Goal: Transaction & Acquisition: Purchase product/service

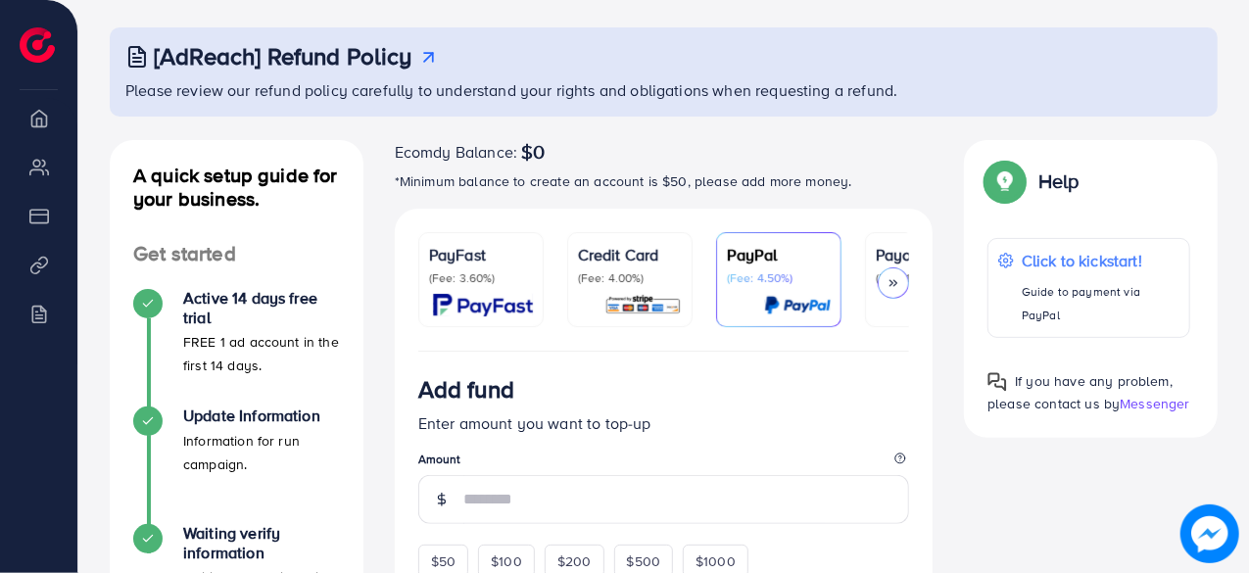
scroll to position [98, 0]
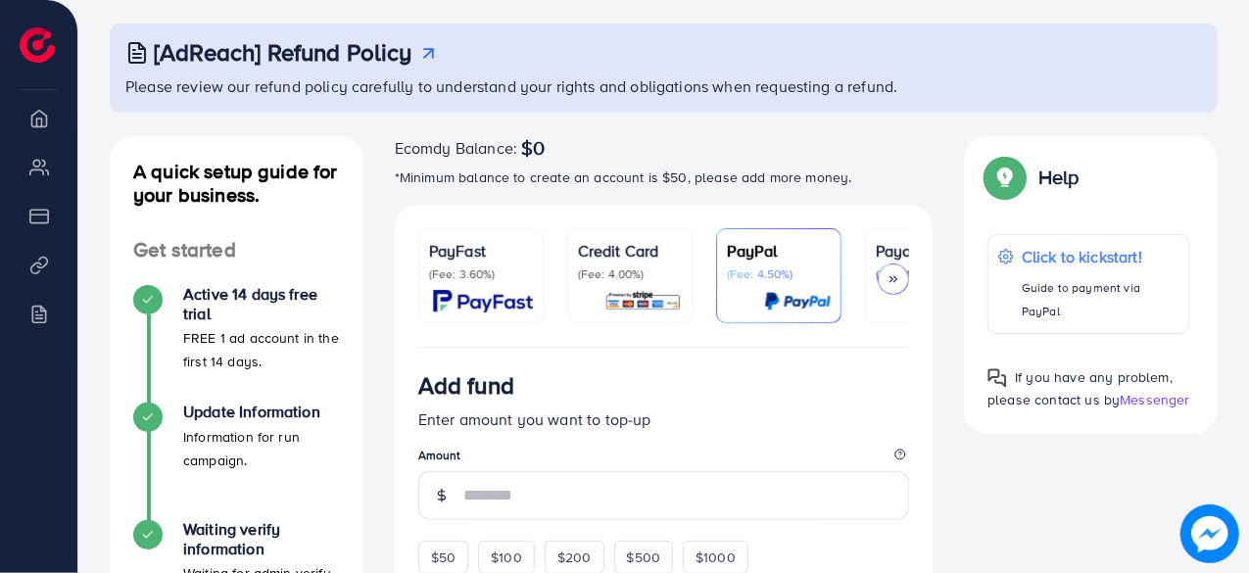
click at [614, 269] on p "(Fee: 4.00%)" at bounding box center [630, 274] width 104 height 16
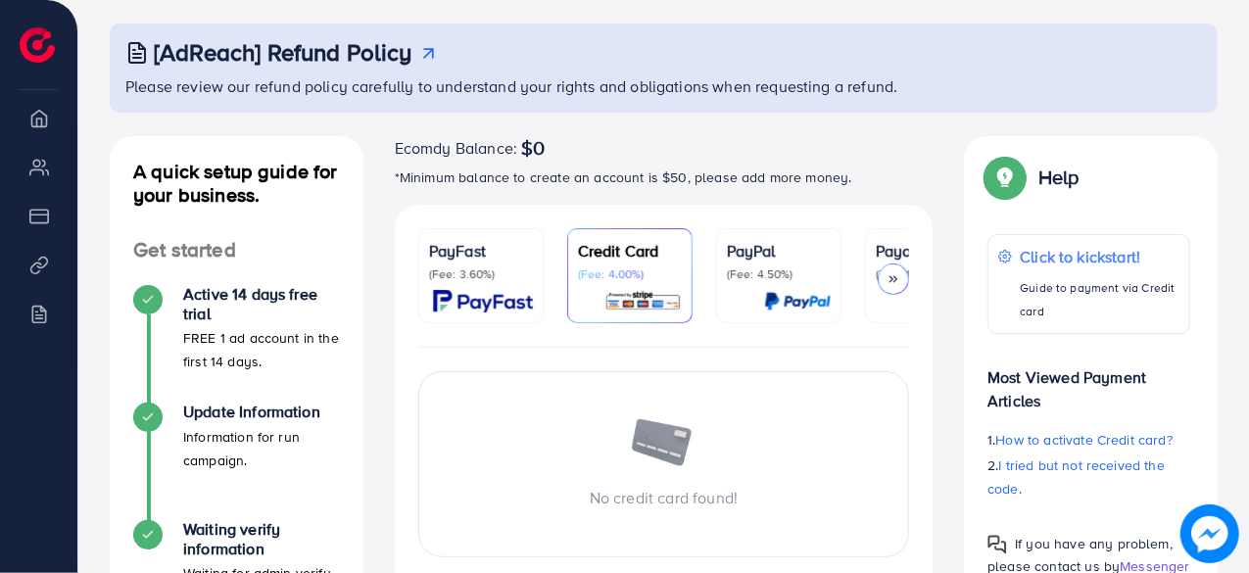
click at [484, 272] on p "(Fee: 3.60%)" at bounding box center [481, 274] width 104 height 16
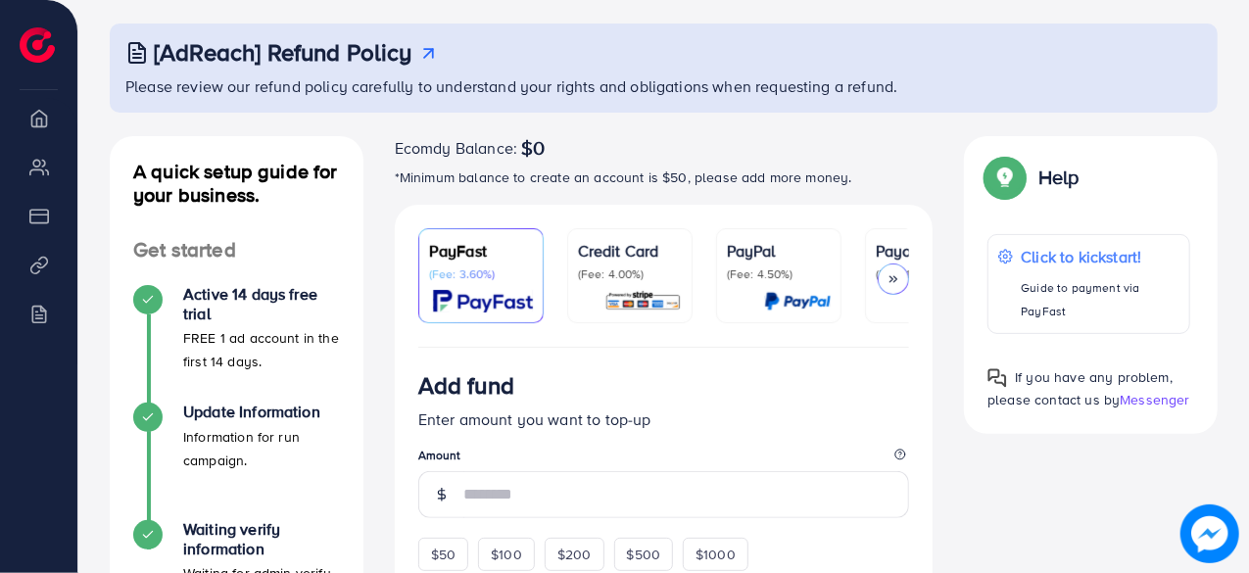
click at [895, 285] on div at bounding box center [892, 278] width 31 height 31
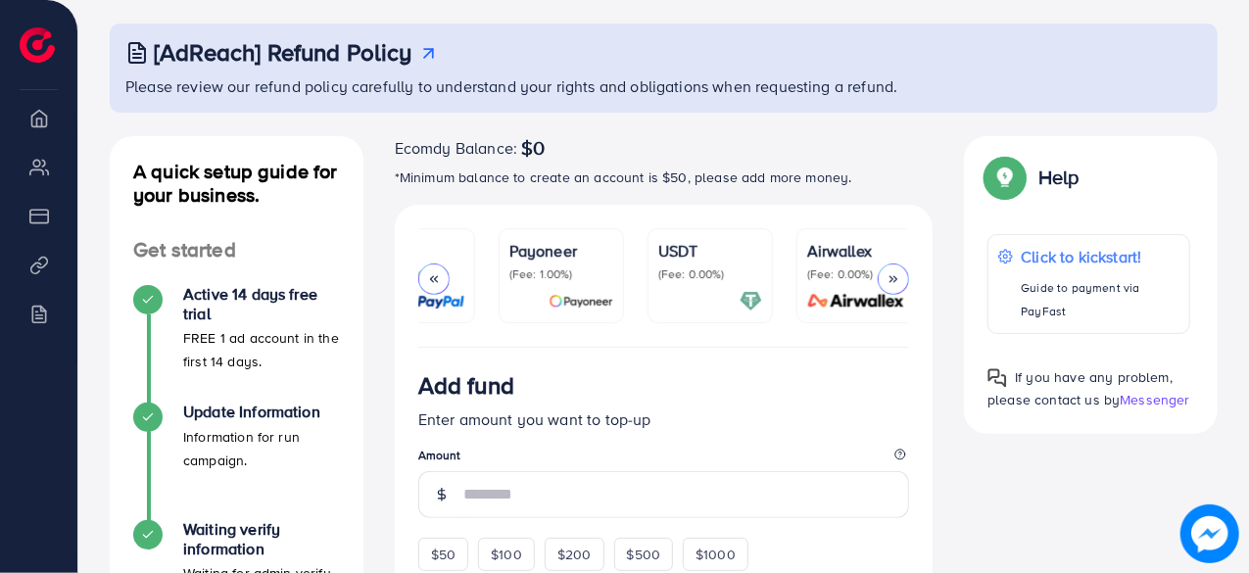
scroll to position [0, 378]
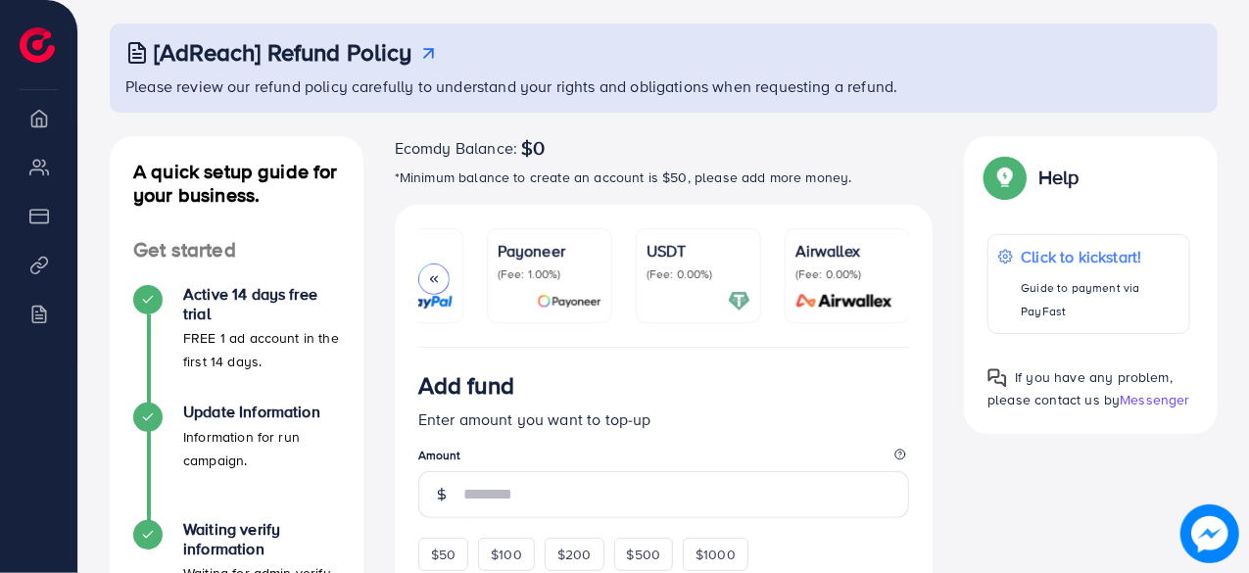
click at [664, 288] on div "USDT (Fee: 0.00%)" at bounding box center [698, 275] width 104 height 73
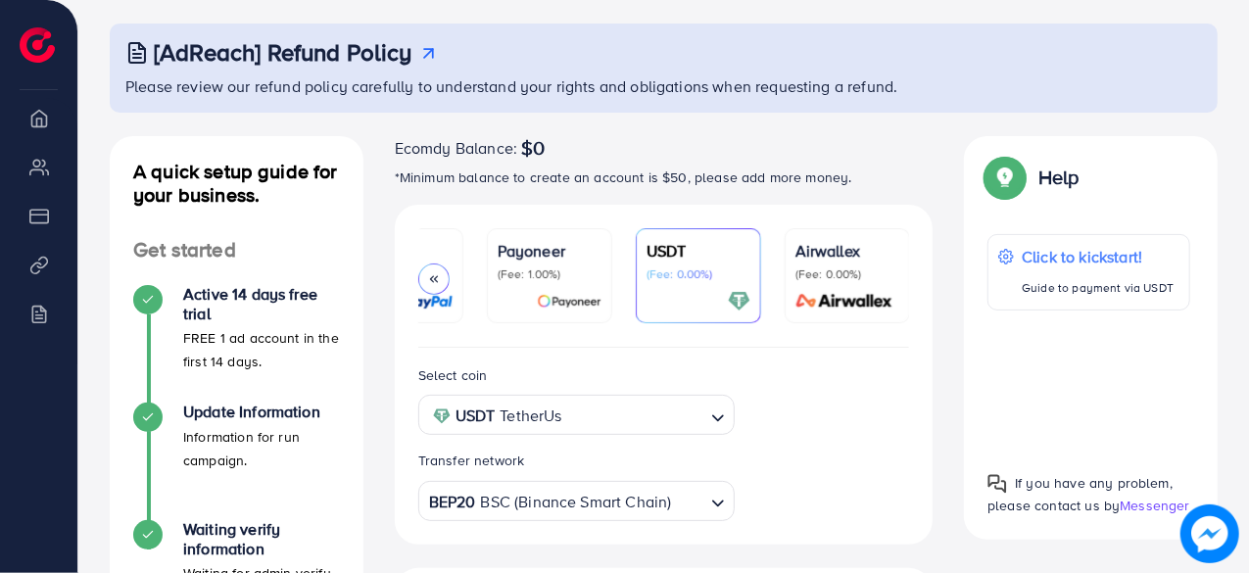
click at [431, 282] on icon at bounding box center [434, 279] width 14 height 14
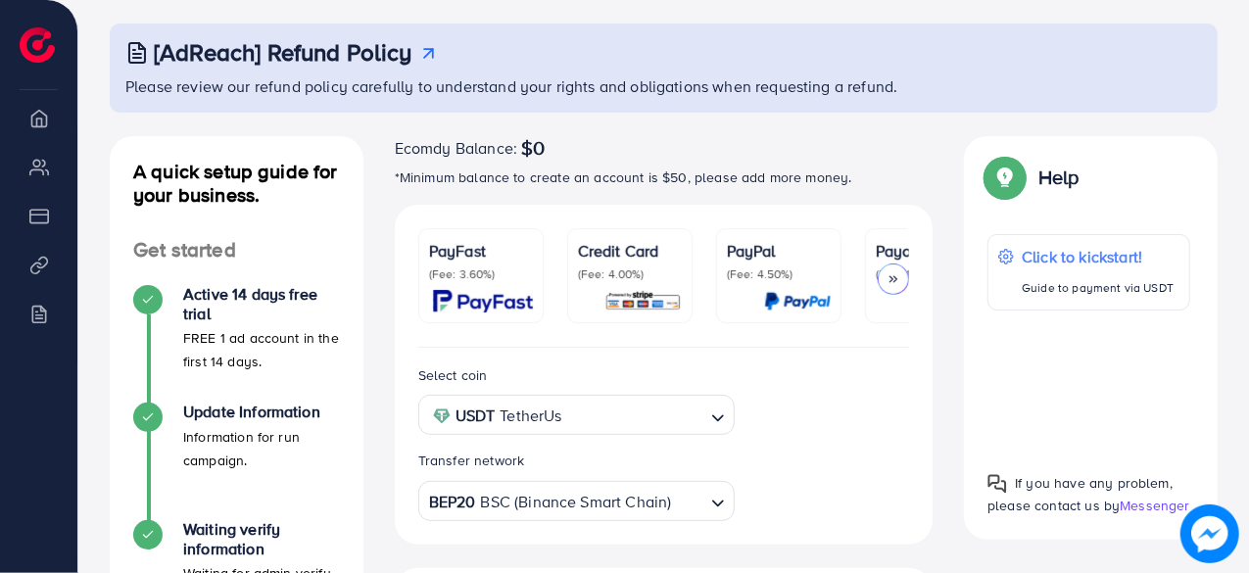
click at [612, 273] on p "(Fee: 4.00%)" at bounding box center [630, 274] width 104 height 16
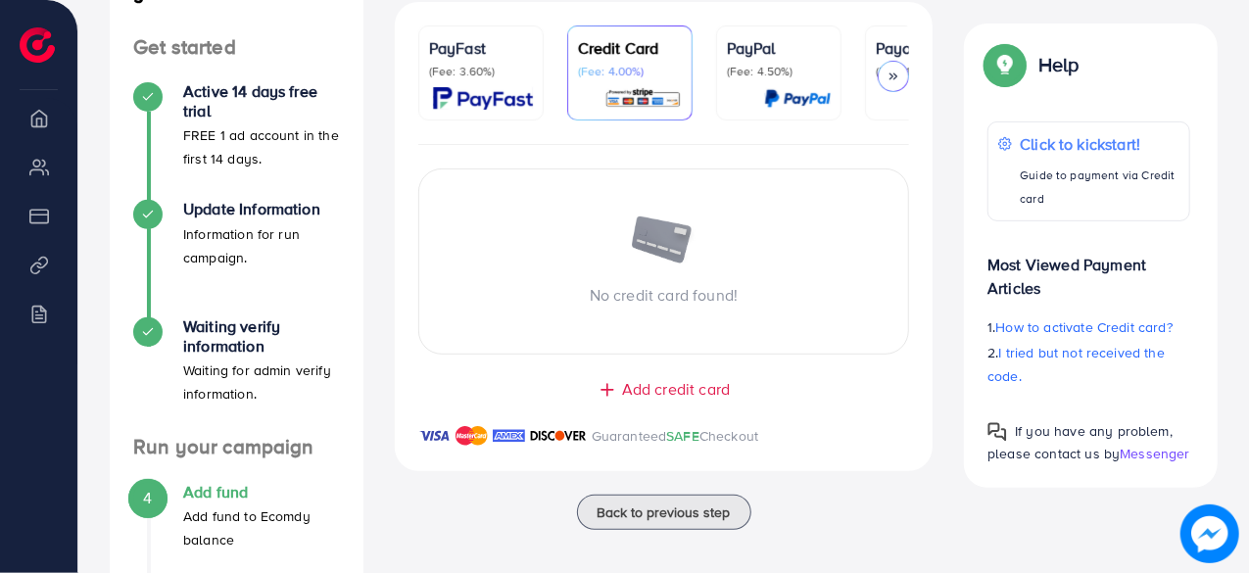
scroll to position [304, 0]
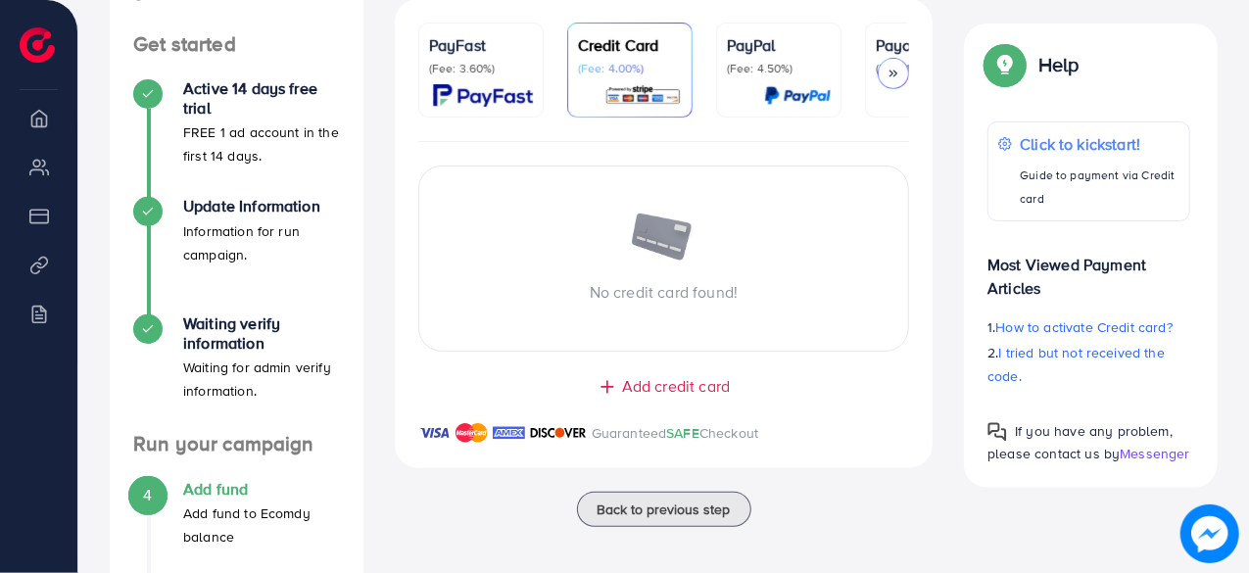
click at [665, 395] on span "Add credit card" at bounding box center [676, 386] width 108 height 23
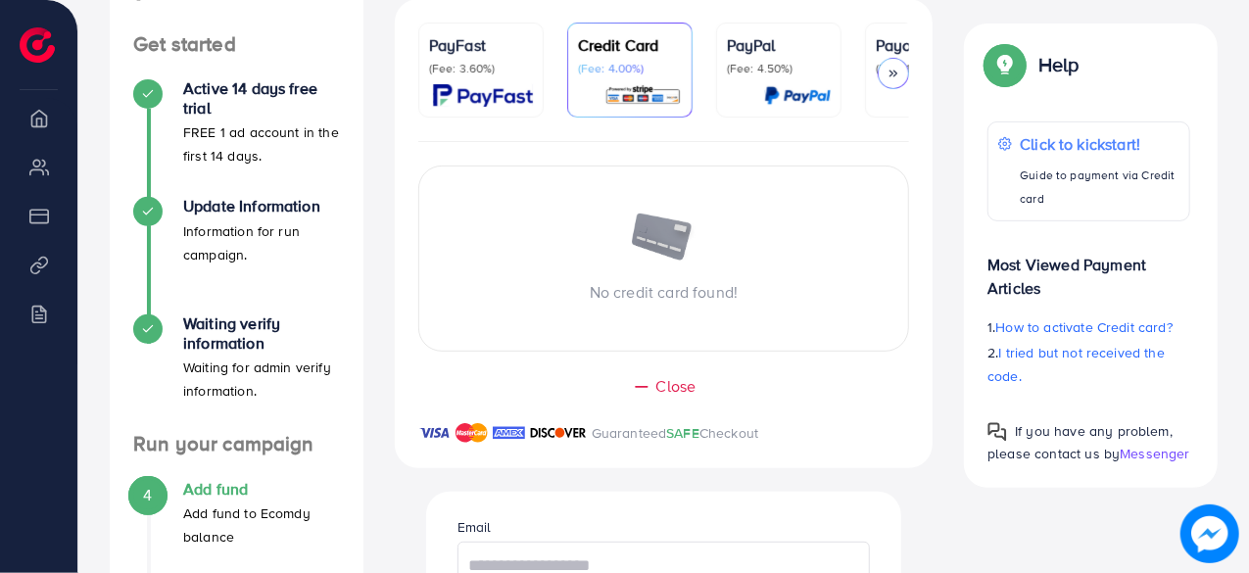
scroll to position [597, 0]
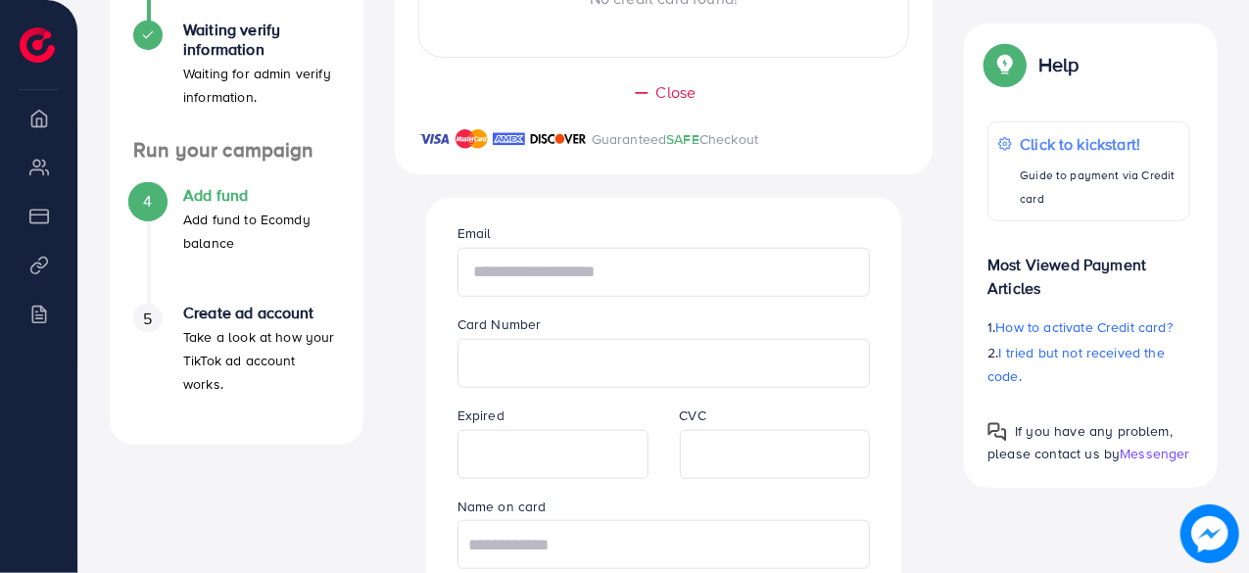
click at [583, 274] on input "text" at bounding box center [663, 272] width 413 height 49
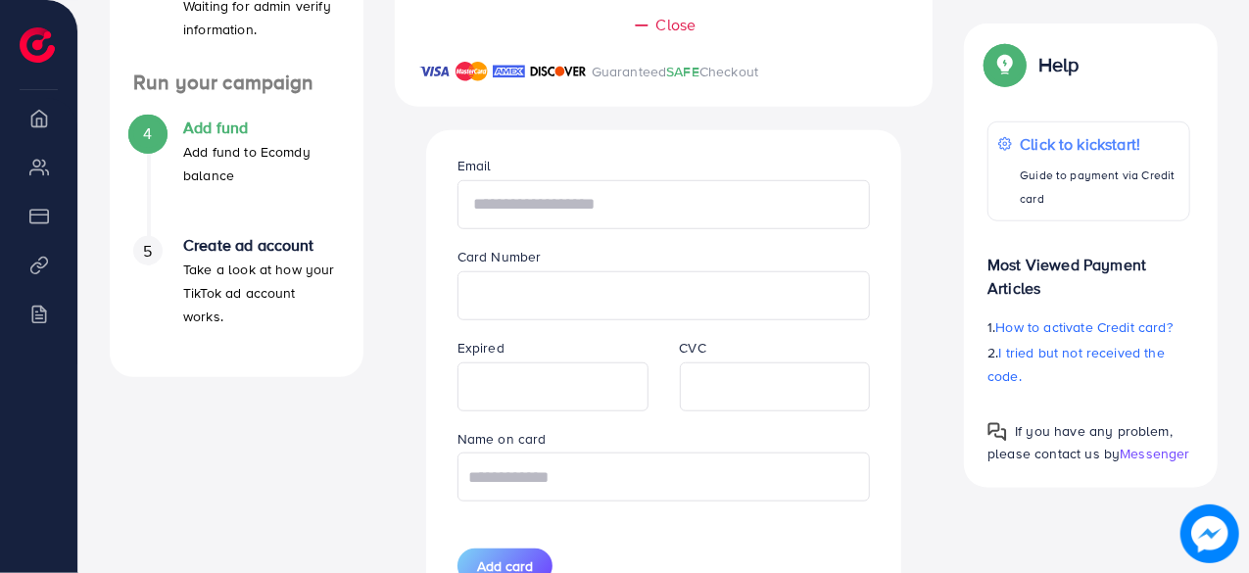
scroll to position [695, 0]
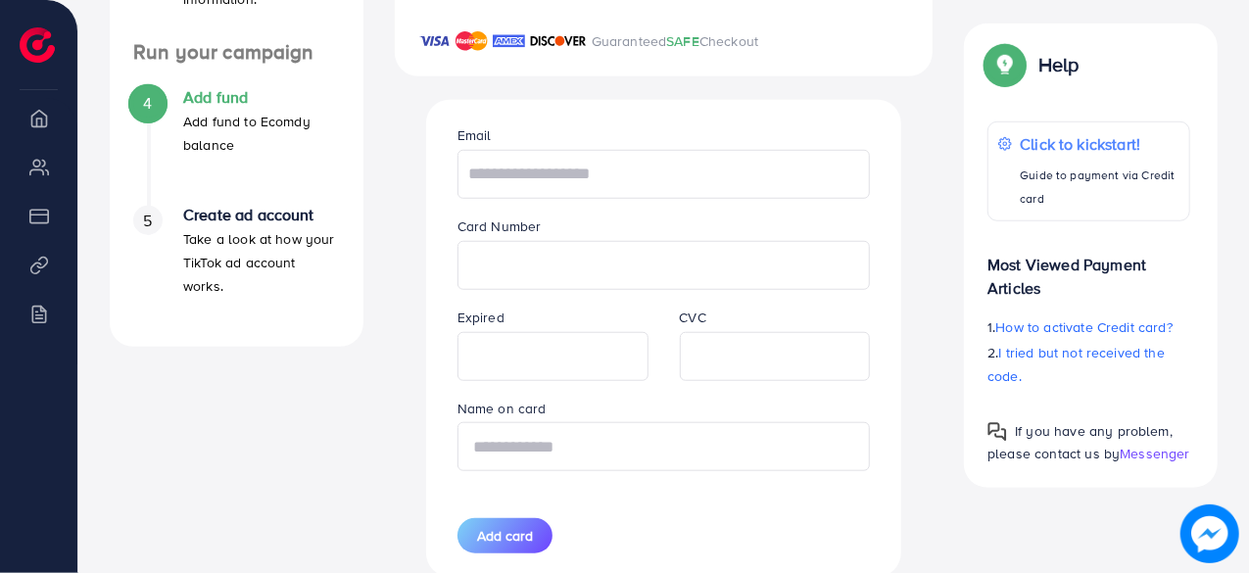
click at [678, 463] on input "text" at bounding box center [663, 446] width 413 height 49
type input "**********"
click at [907, 397] on div "**********" at bounding box center [663, 338] width 506 height 477
click at [621, 183] on input "text" at bounding box center [663, 174] width 413 height 49
click at [621, 183] on input "**********" at bounding box center [663, 174] width 413 height 49
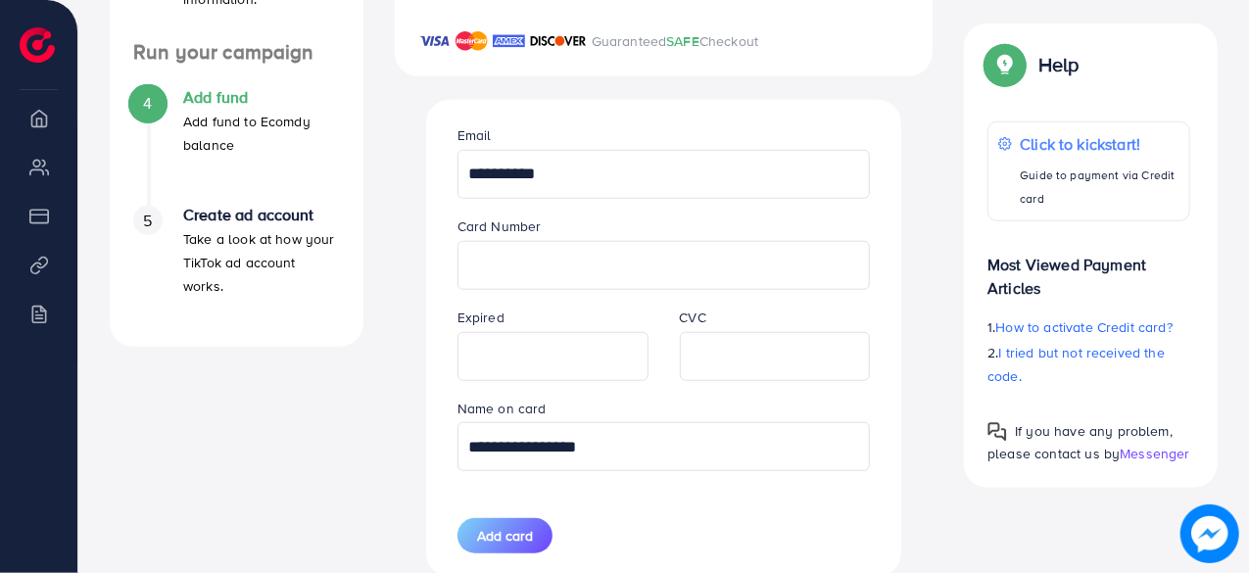
click at [621, 183] on input "**********" at bounding box center [663, 174] width 413 height 49
paste input "text"
click at [621, 183] on input "*********" at bounding box center [663, 174] width 413 height 49
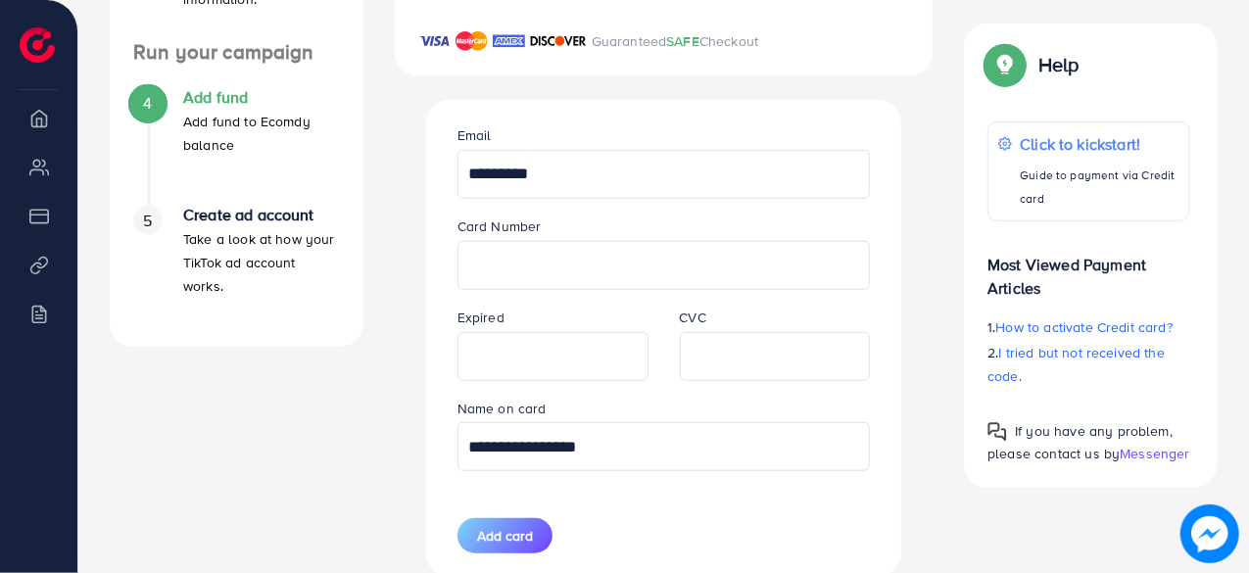
click at [621, 183] on input "*********" at bounding box center [663, 174] width 413 height 49
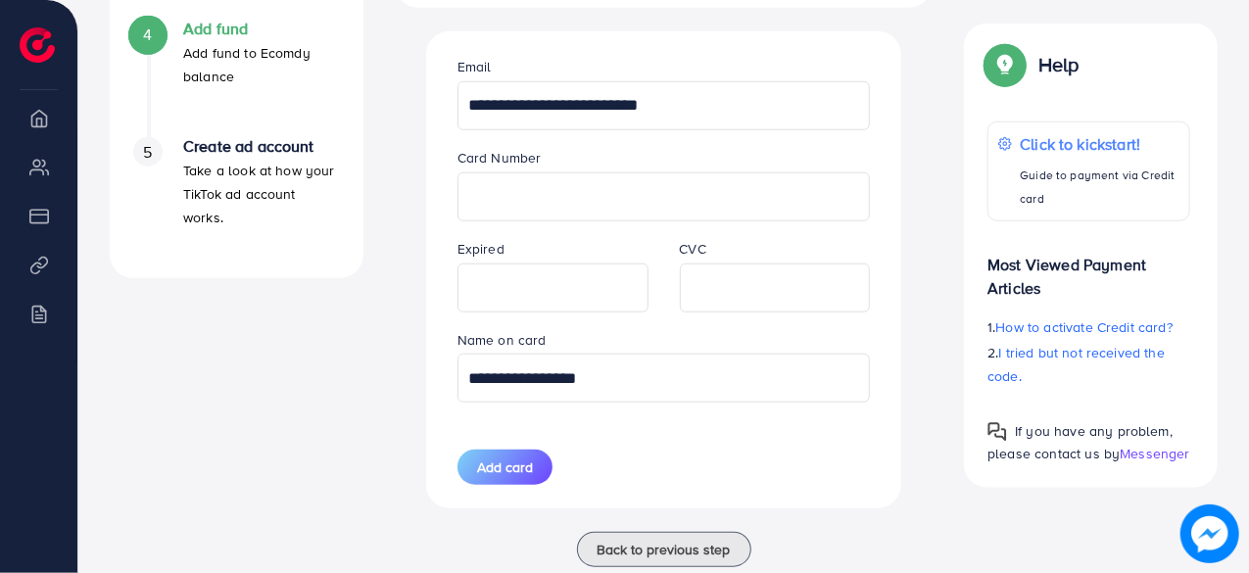
scroll to position [793, 0]
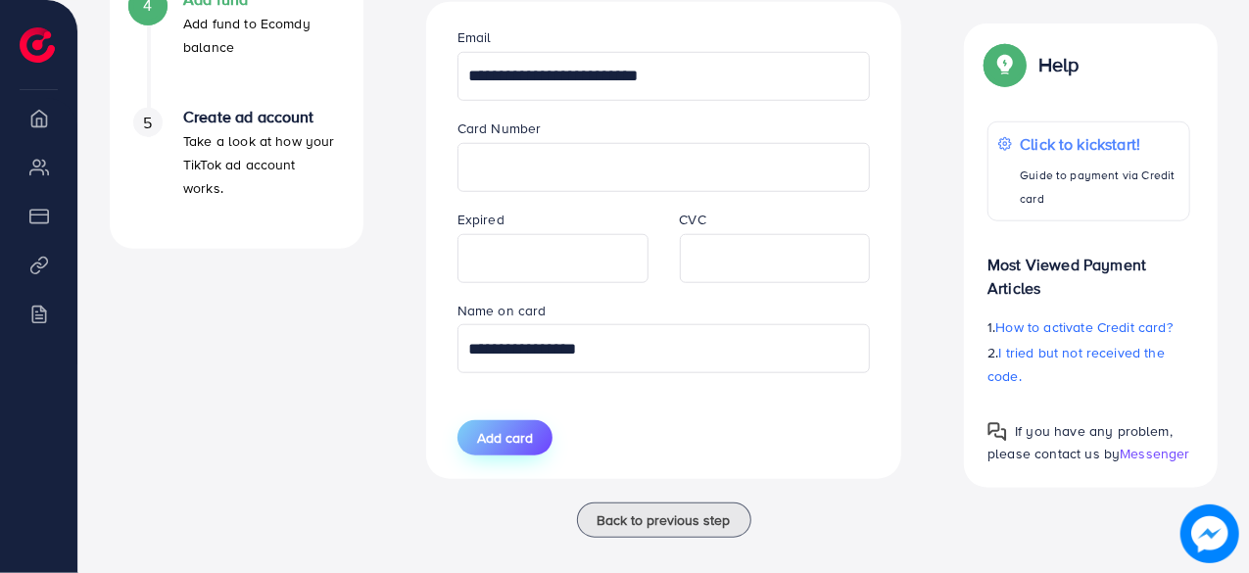
type input "**********"
click at [523, 436] on span "Add card" at bounding box center [505, 438] width 56 height 20
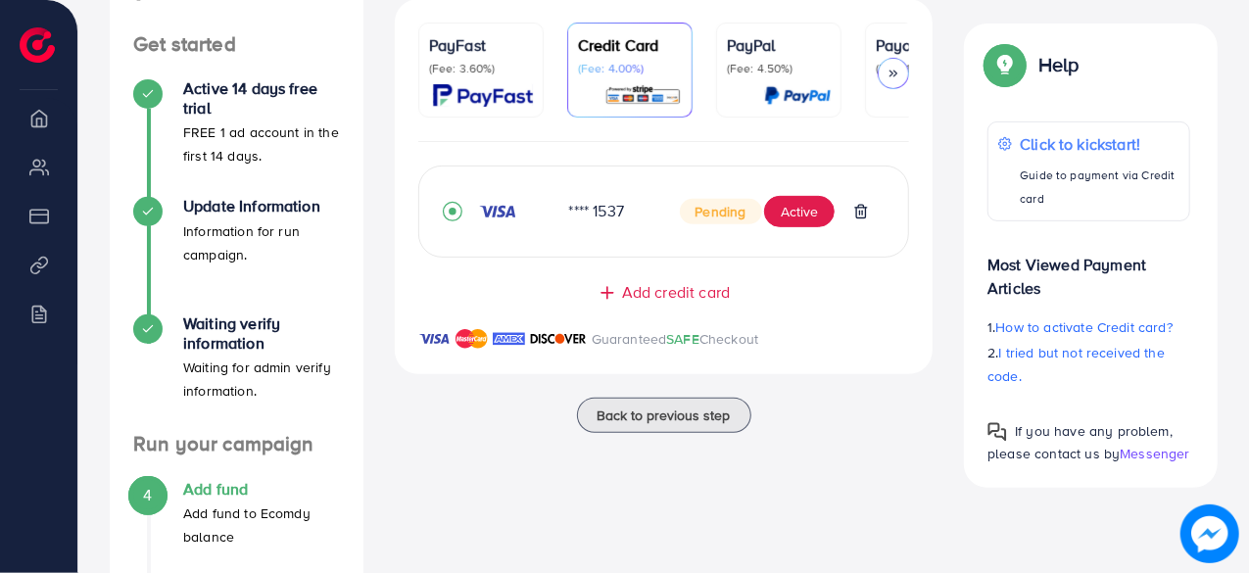
scroll to position [206, 0]
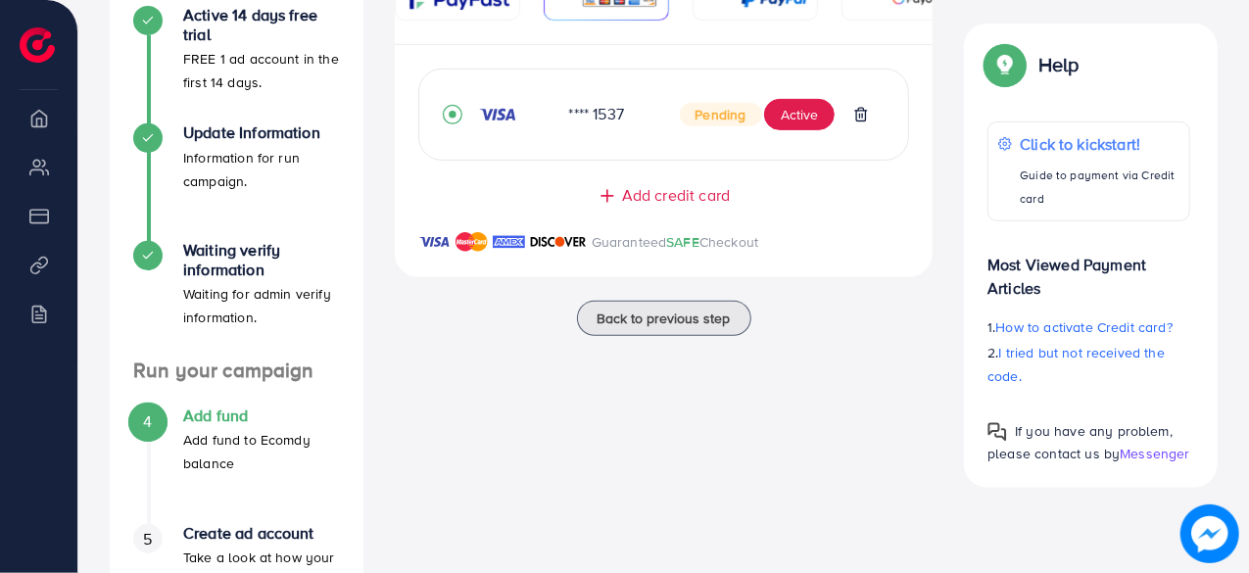
scroll to position [206, 0]
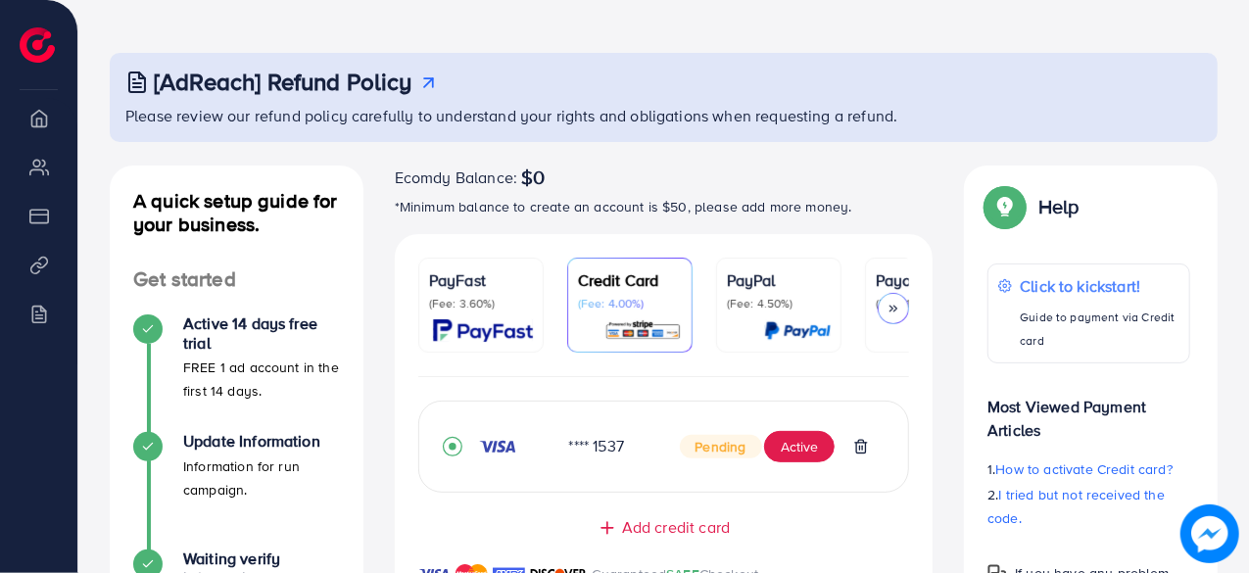
scroll to position [98, 0]
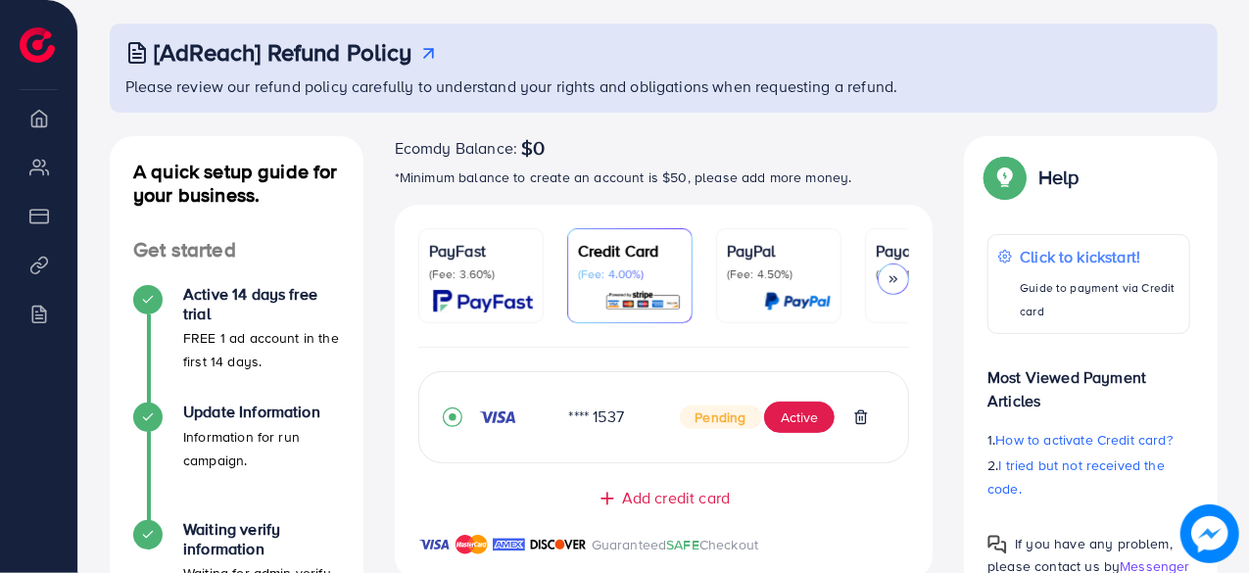
click at [903, 270] on div at bounding box center [892, 278] width 31 height 31
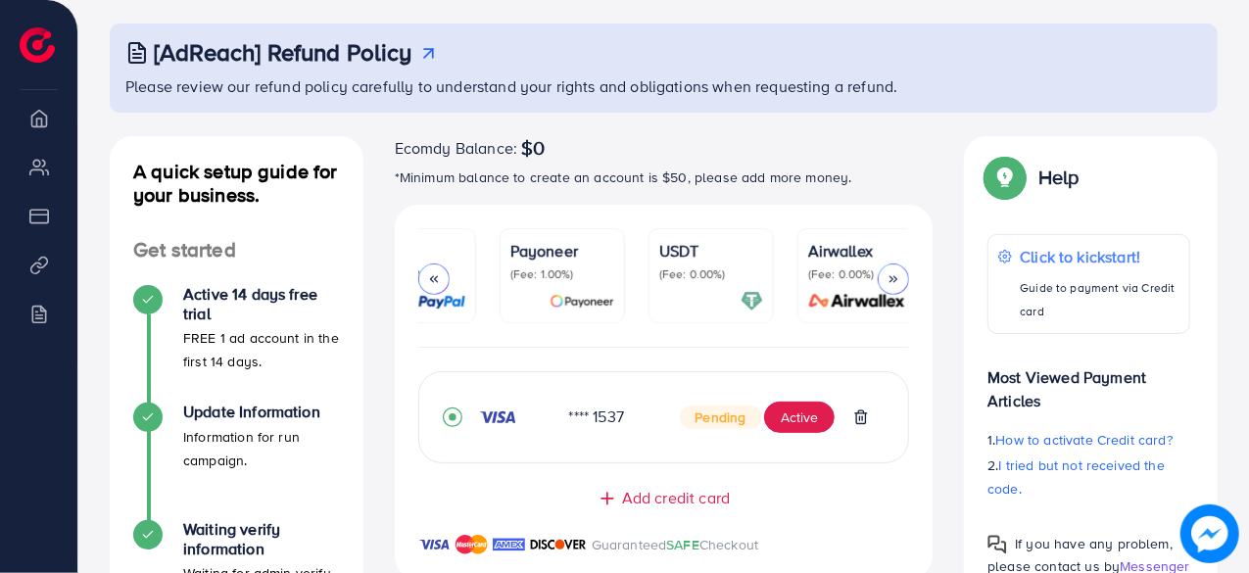
scroll to position [0, 378]
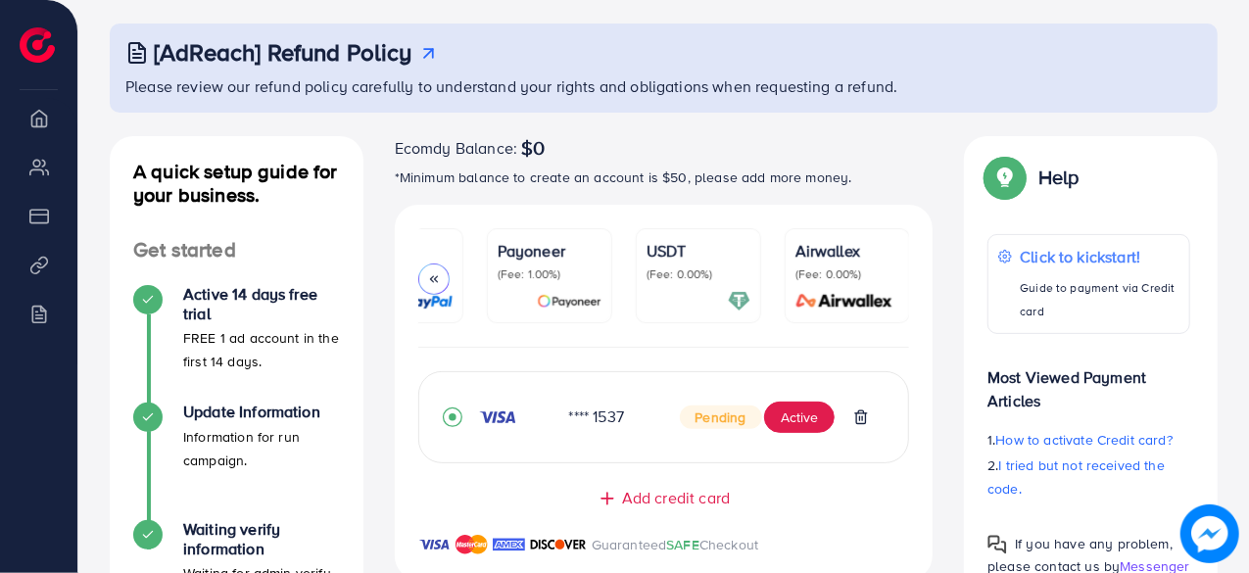
click at [670, 271] on p "(Fee: 0.00%)" at bounding box center [698, 274] width 104 height 16
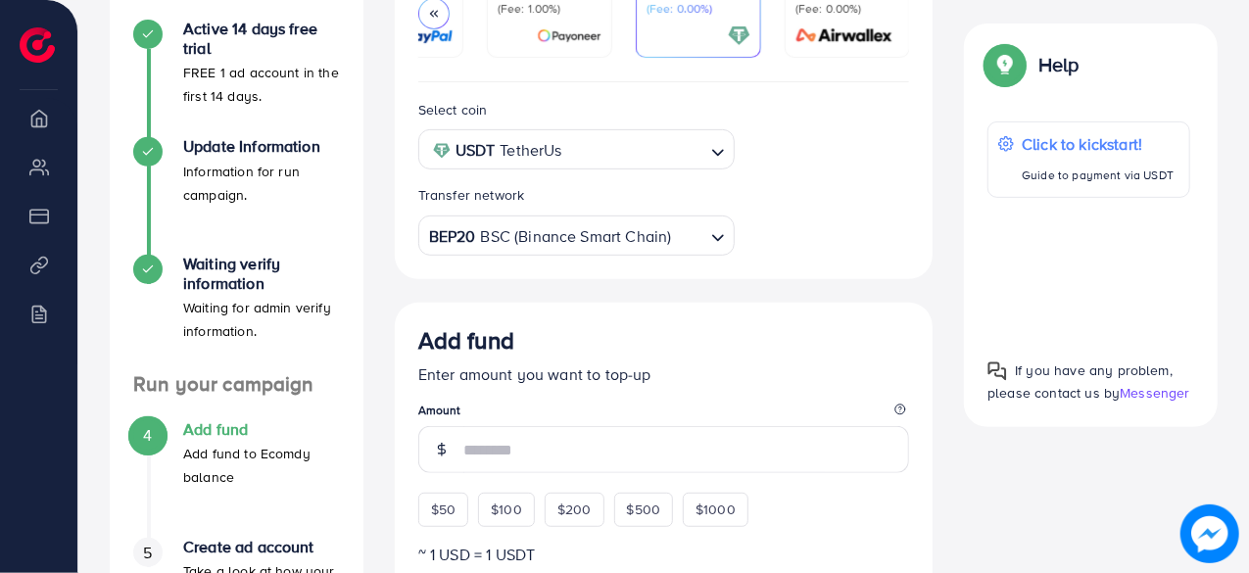
scroll to position [392, 0]
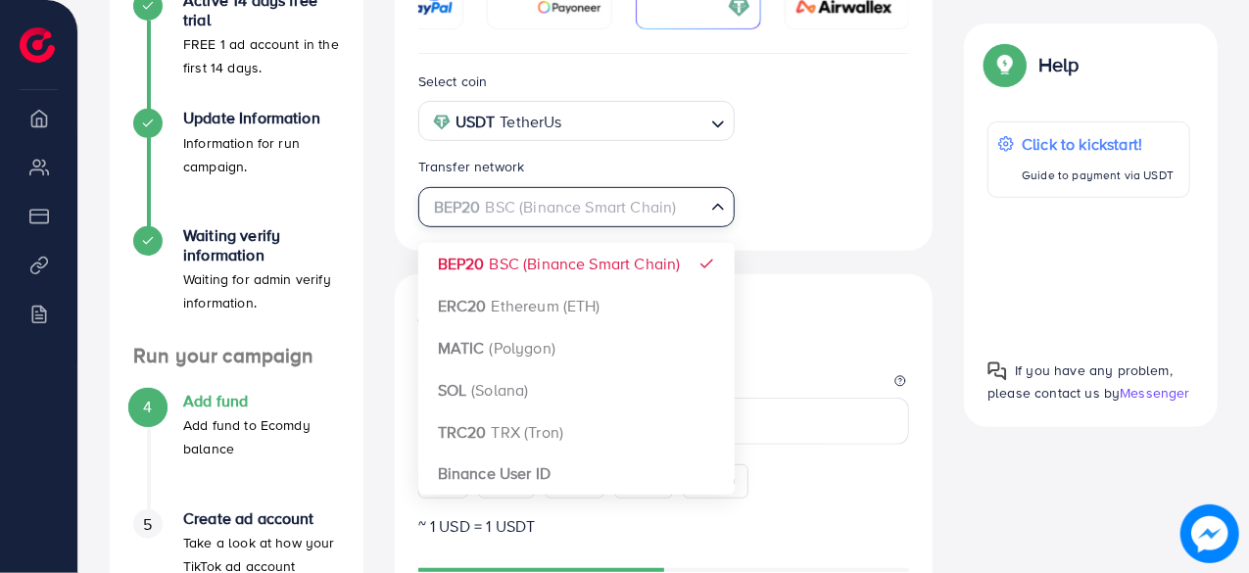
click at [687, 211] on input "Search for option" at bounding box center [565, 207] width 277 height 30
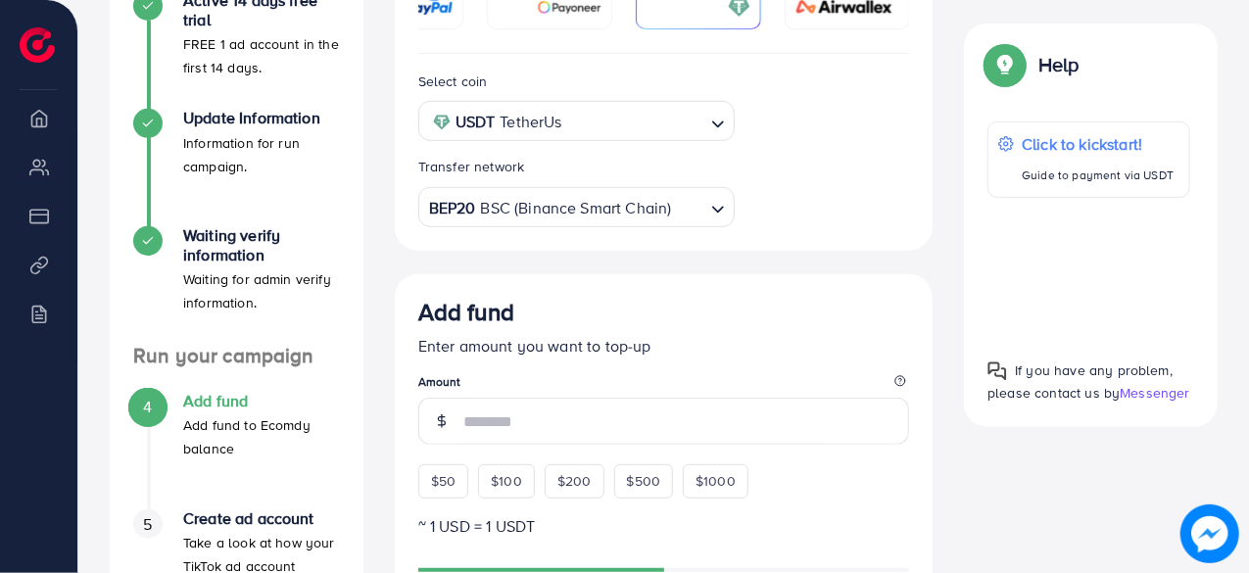
click at [860, 226] on div "Select coin USDT TetherUs Loading... Transfer network BEP20 BSC (Binance Smart …" at bounding box center [663, 149] width 523 height 158
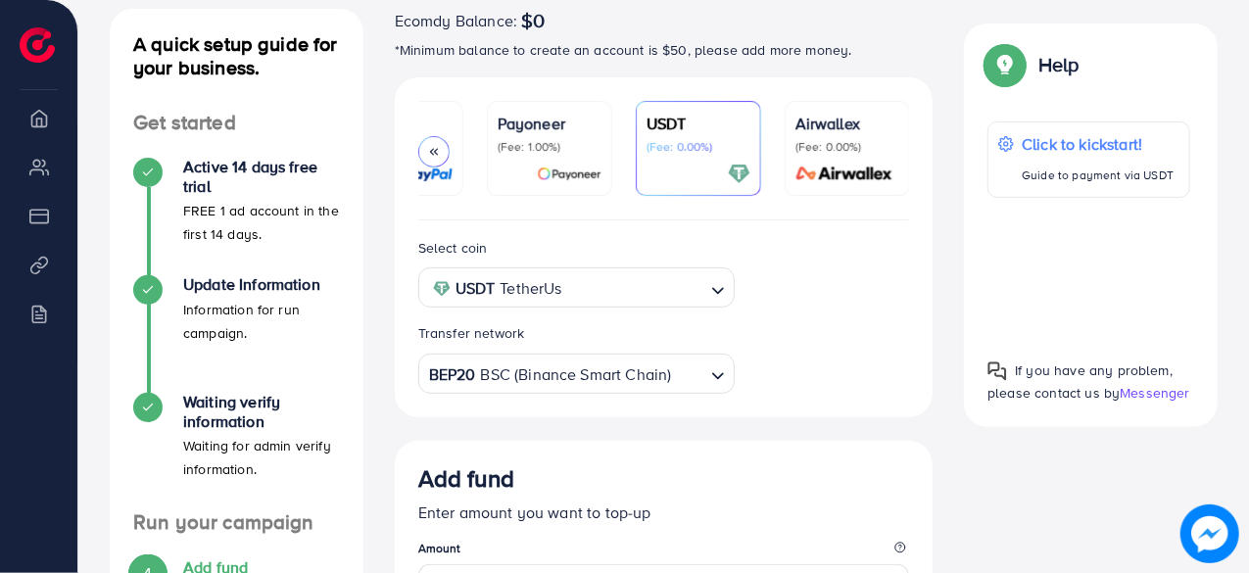
scroll to position [196, 0]
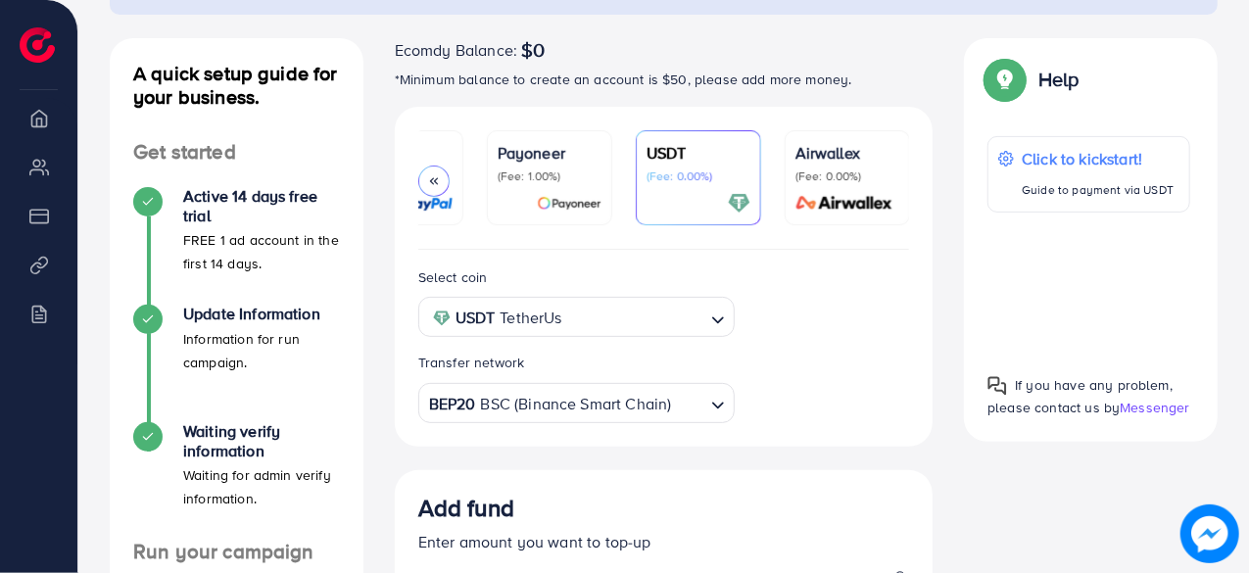
click at [838, 171] on p "(Fee: 0.00%)" at bounding box center [847, 176] width 104 height 16
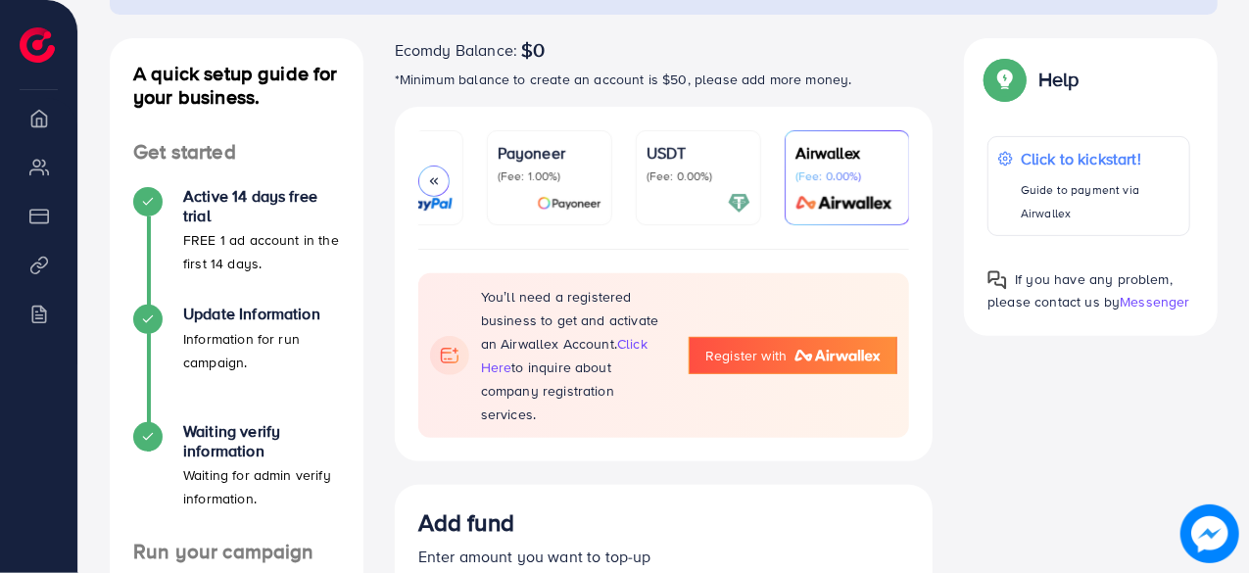
click at [687, 179] on p "(Fee: 0.00%)" at bounding box center [698, 176] width 104 height 16
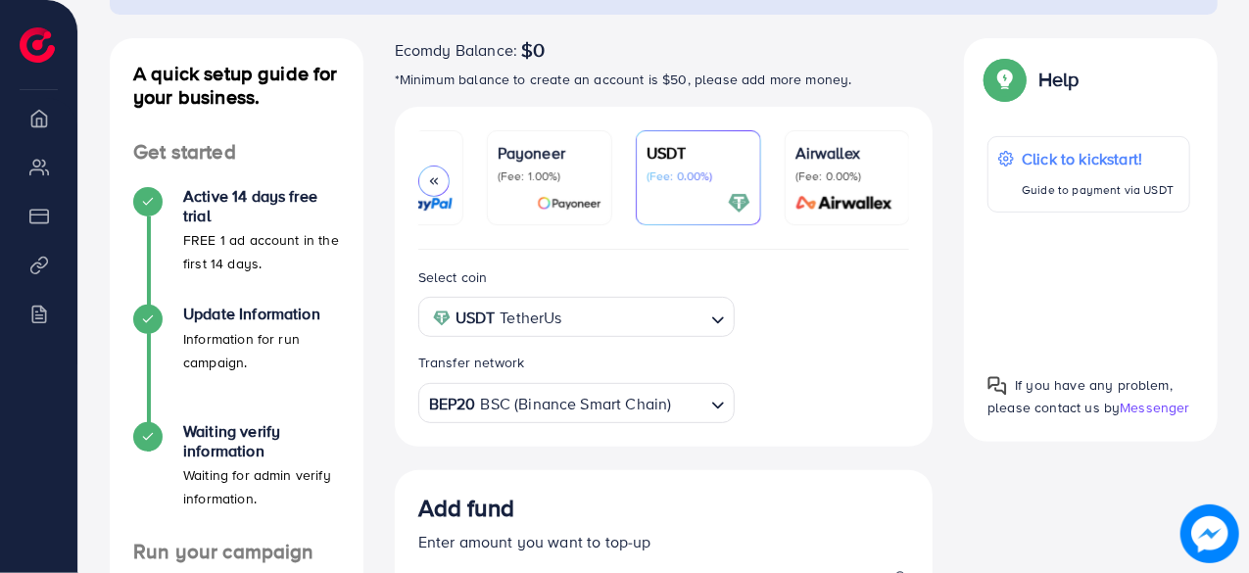
click at [543, 192] on img at bounding box center [569, 203] width 65 height 23
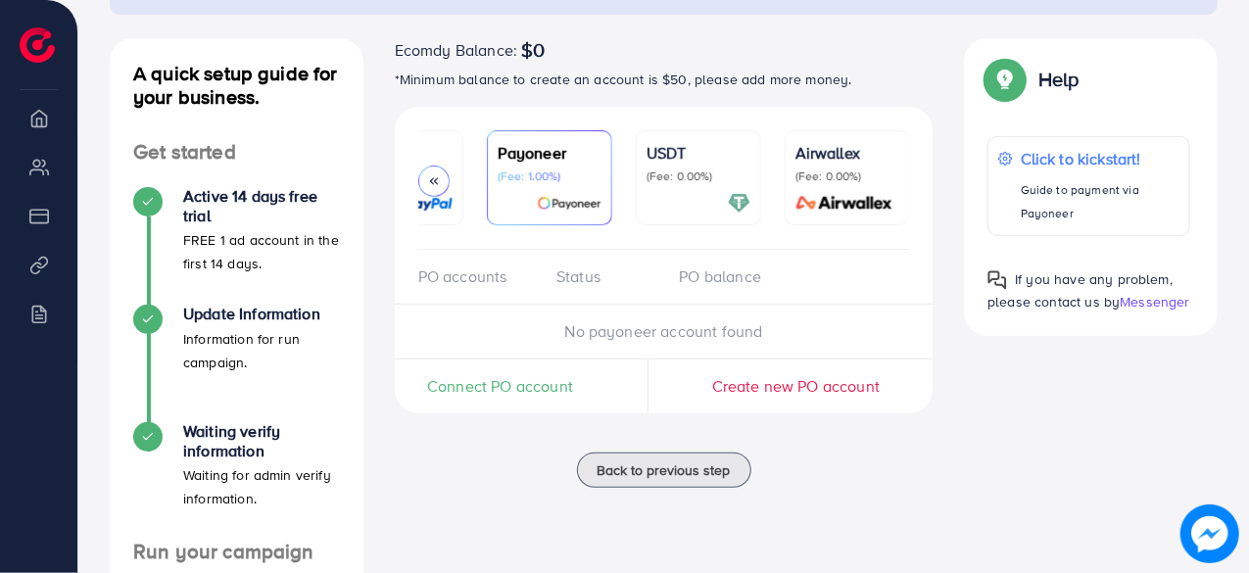
click at [422, 175] on div at bounding box center [433, 181] width 31 height 31
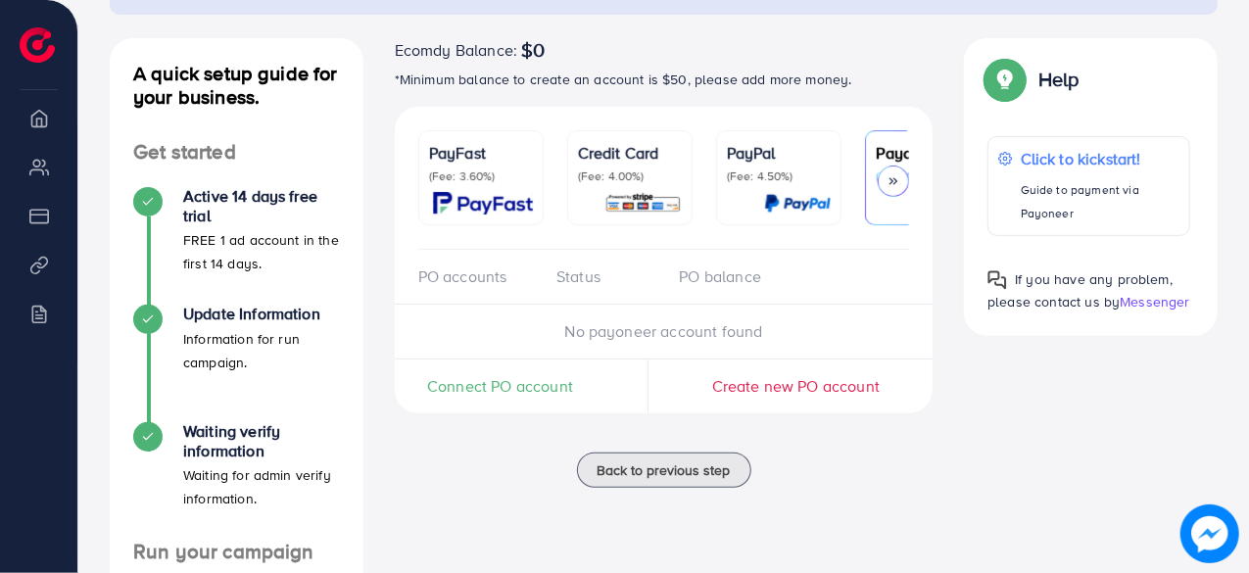
click at [888, 181] on icon at bounding box center [893, 181] width 14 height 14
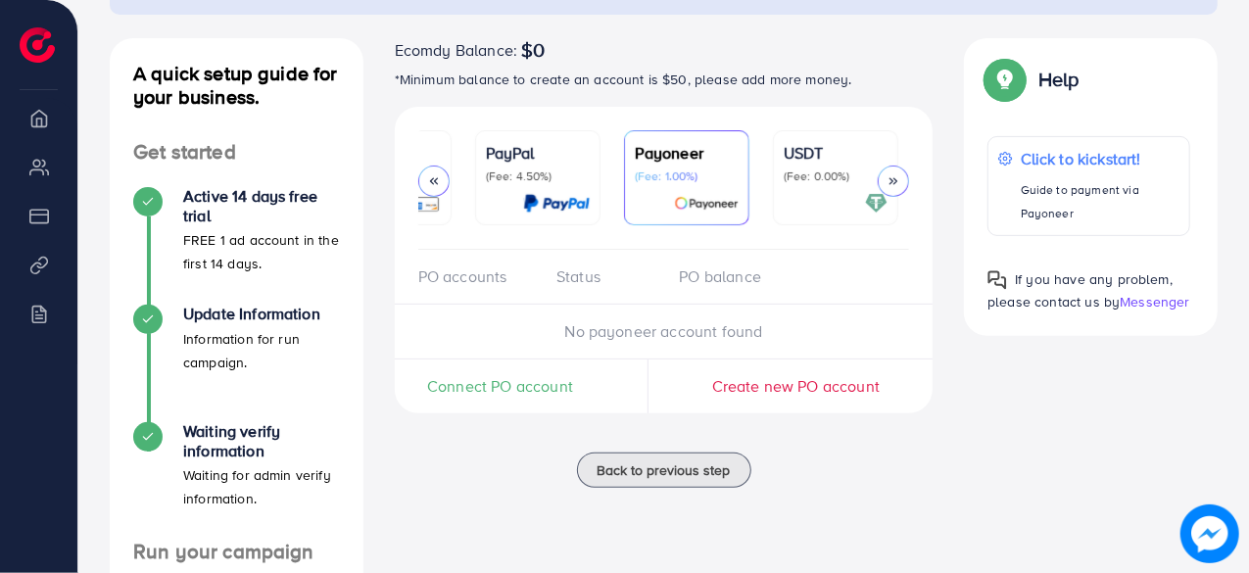
scroll to position [0, 378]
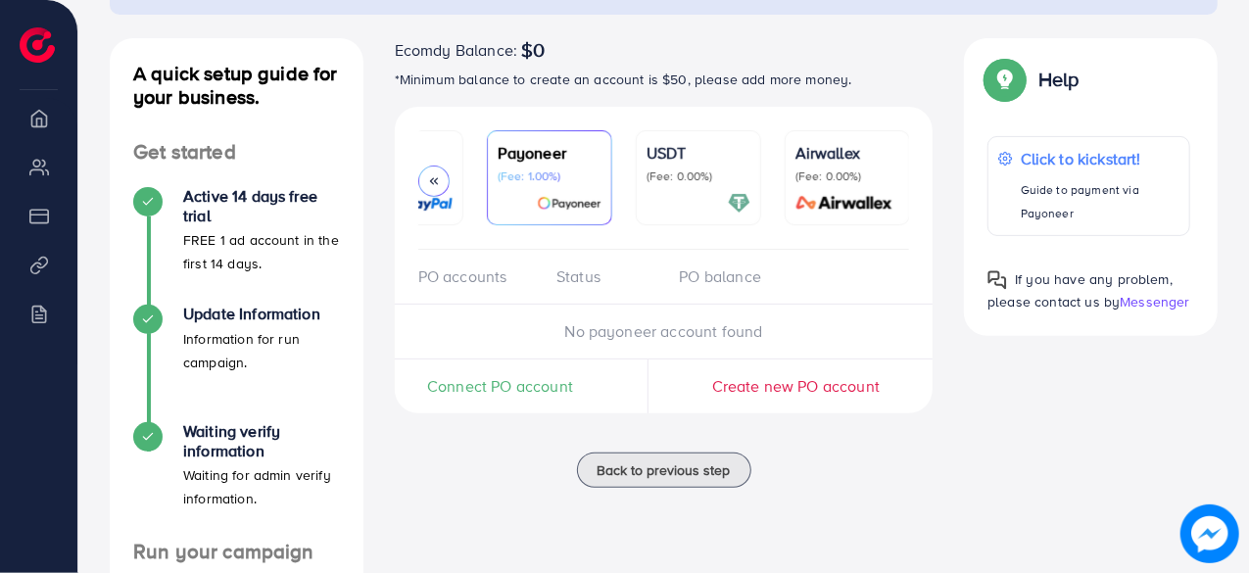
click at [413, 177] on div "PayFast (Fee: 3.60%) Credit Card (Fee: 4.00%) PayPal (Fee: 4.50%) Payoneer (Fee…" at bounding box center [664, 178] width 539 height 143
click at [427, 179] on icon at bounding box center [434, 181] width 14 height 14
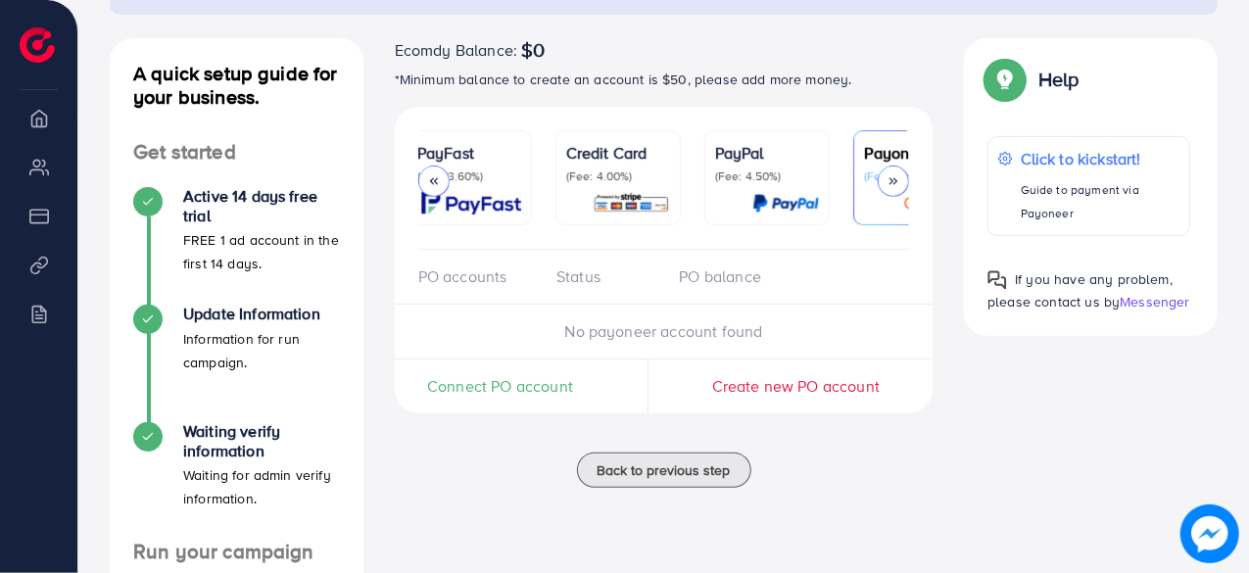
scroll to position [0, 0]
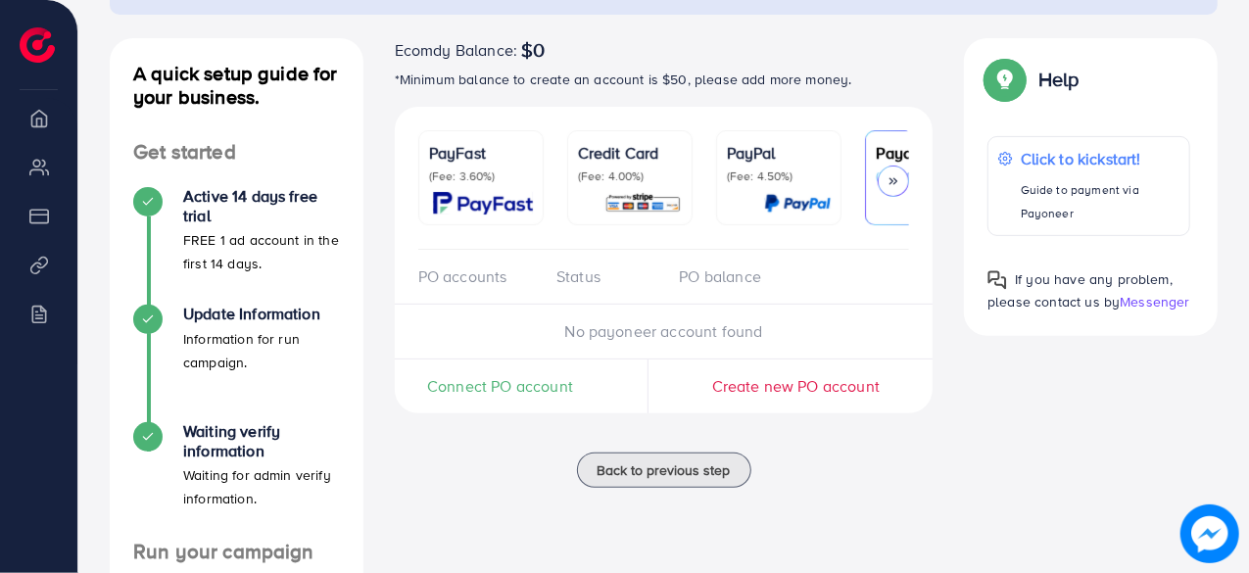
click at [637, 177] on p "(Fee: 4.00%)" at bounding box center [630, 176] width 104 height 16
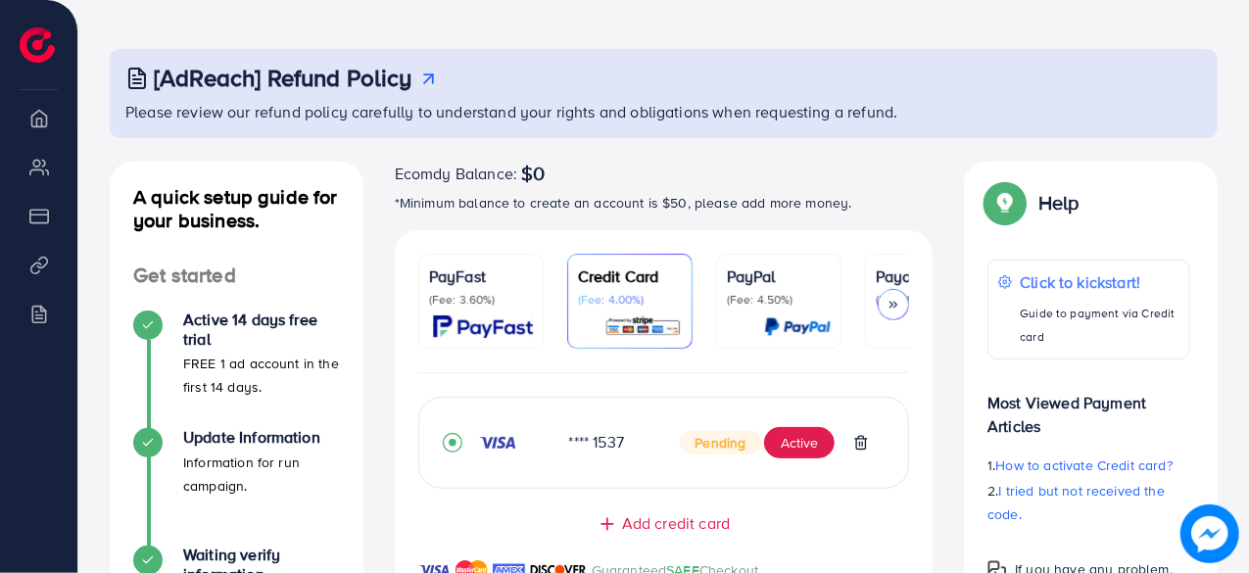
scroll to position [196, 0]
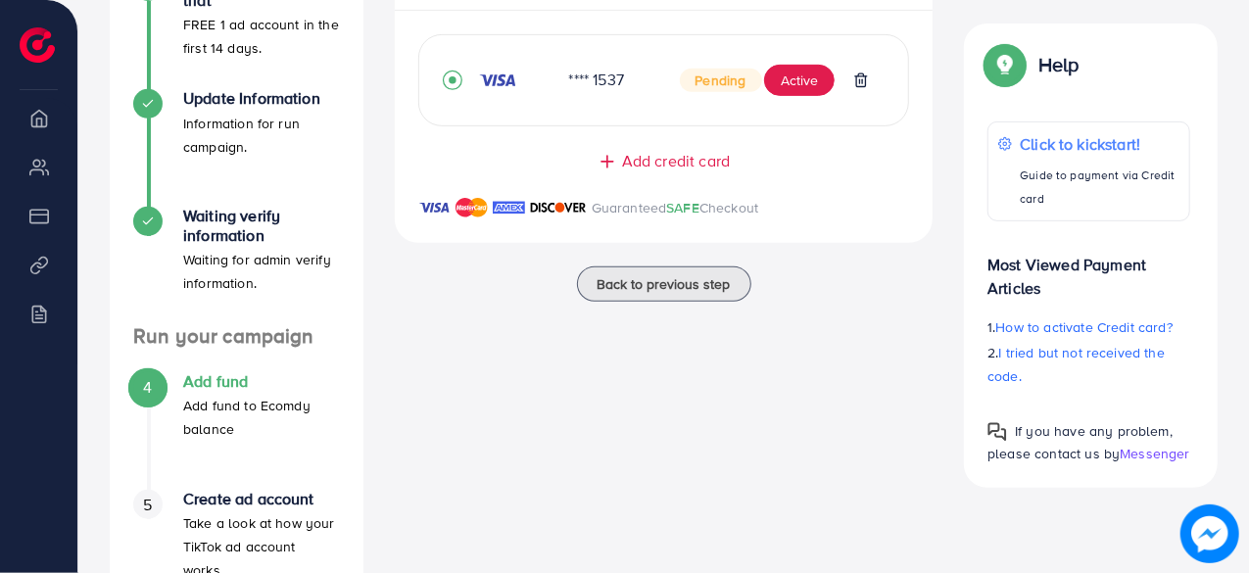
scroll to position [499, 0]
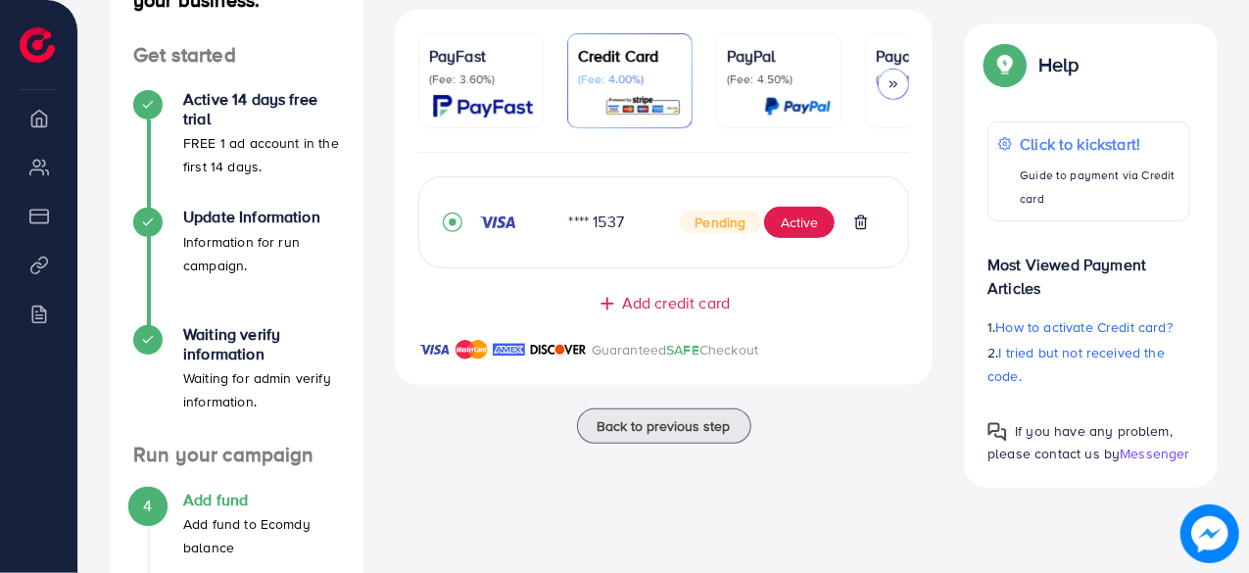
scroll to position [294, 0]
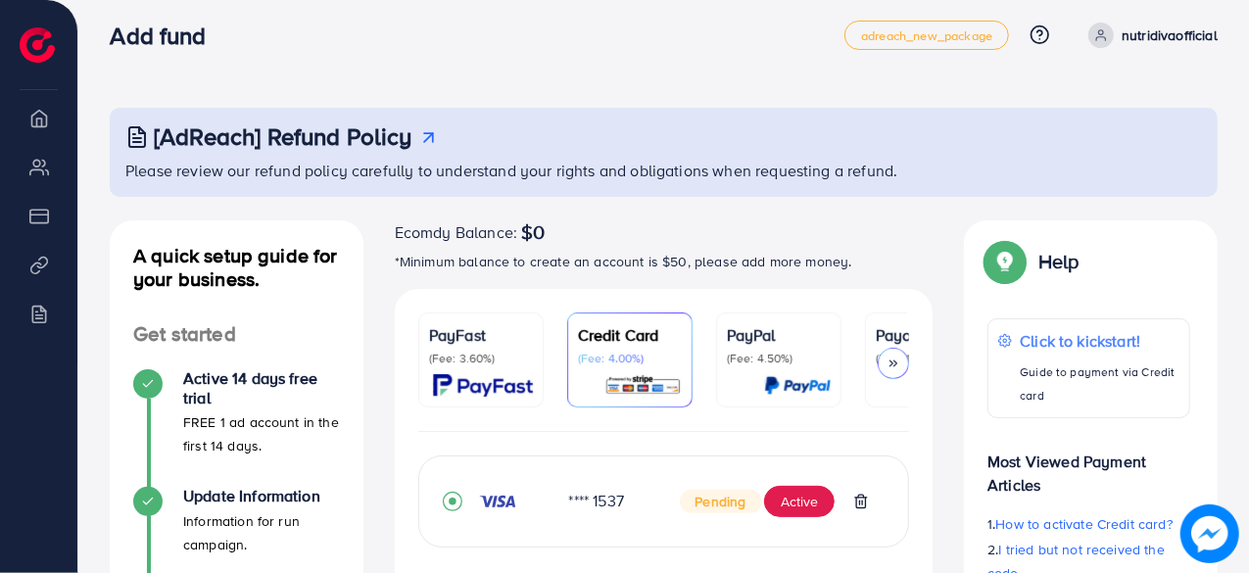
scroll to position [294, 0]
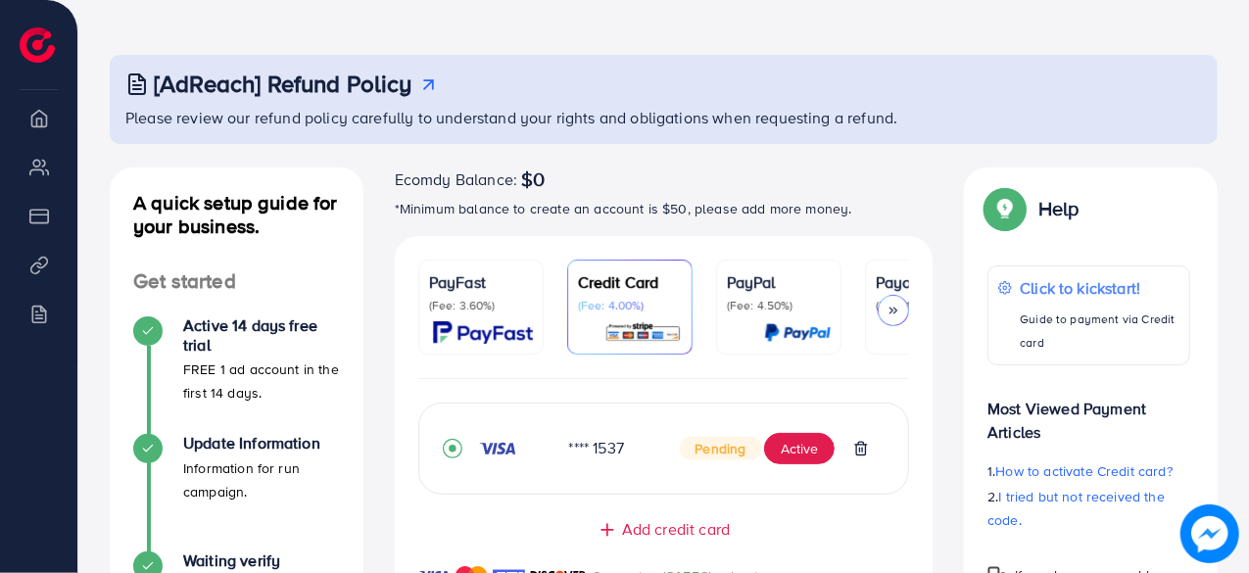
scroll to position [98, 0]
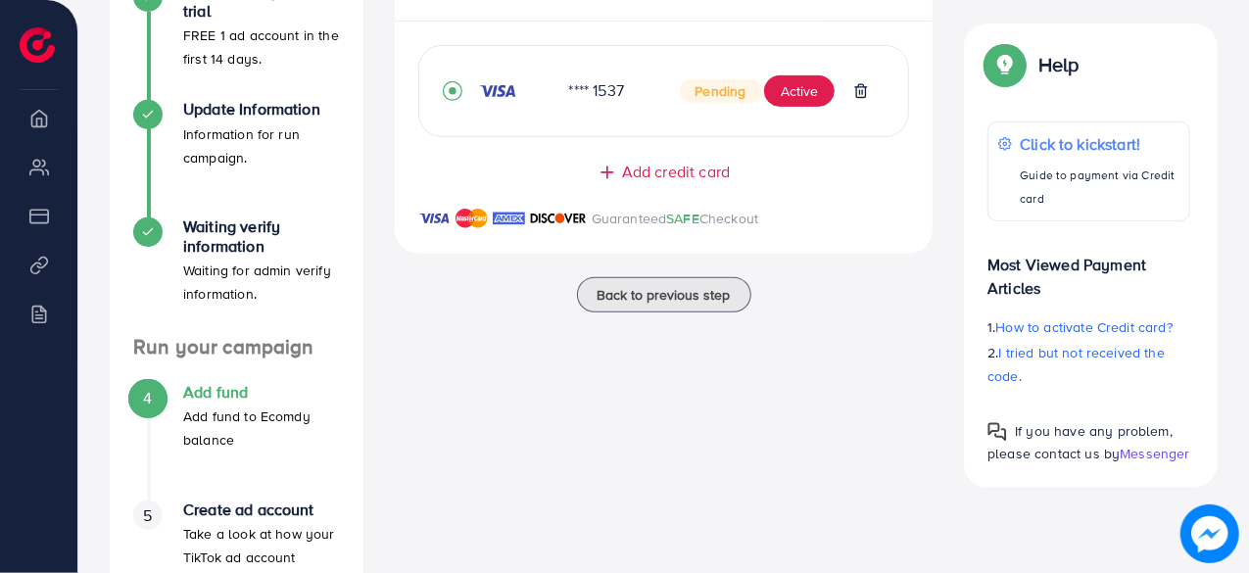
scroll to position [304, 0]
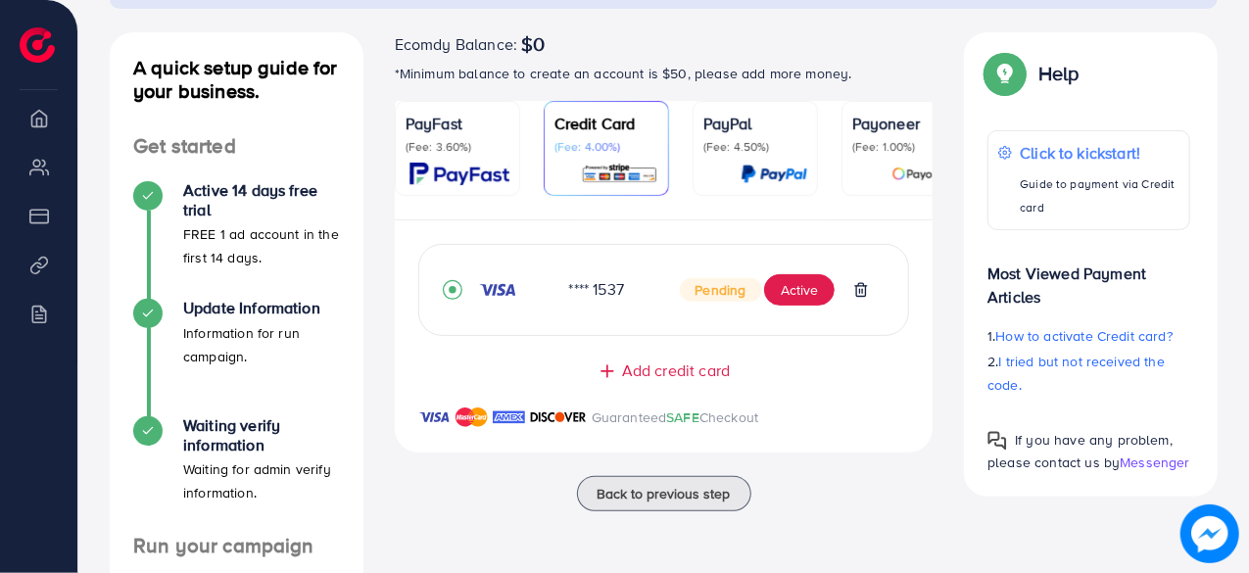
scroll to position [98, 0]
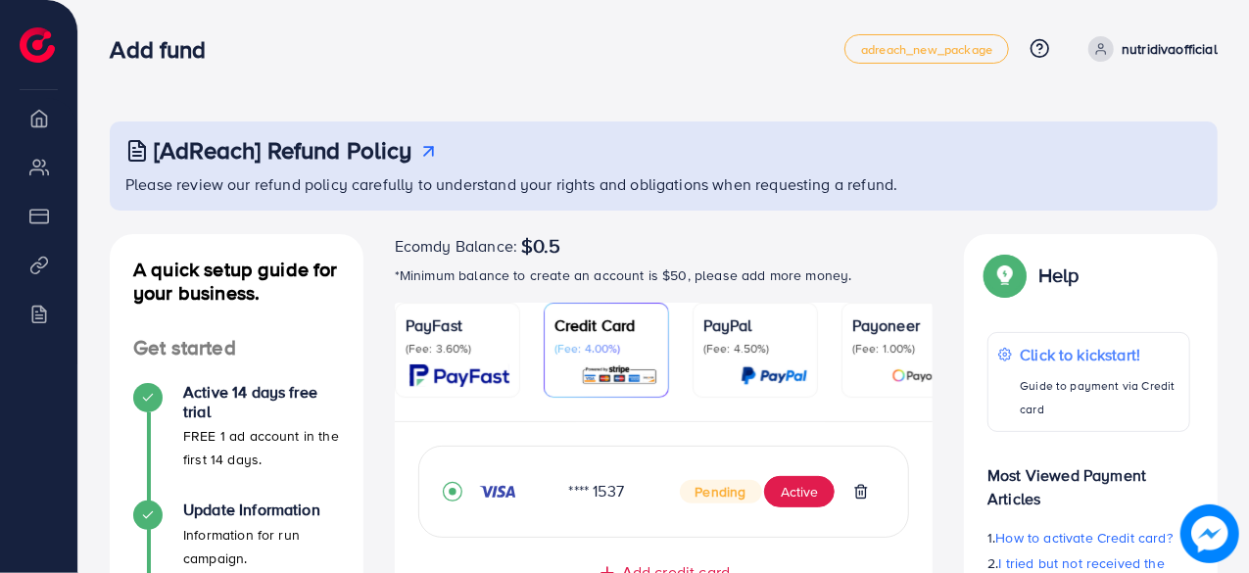
scroll to position [196, 0]
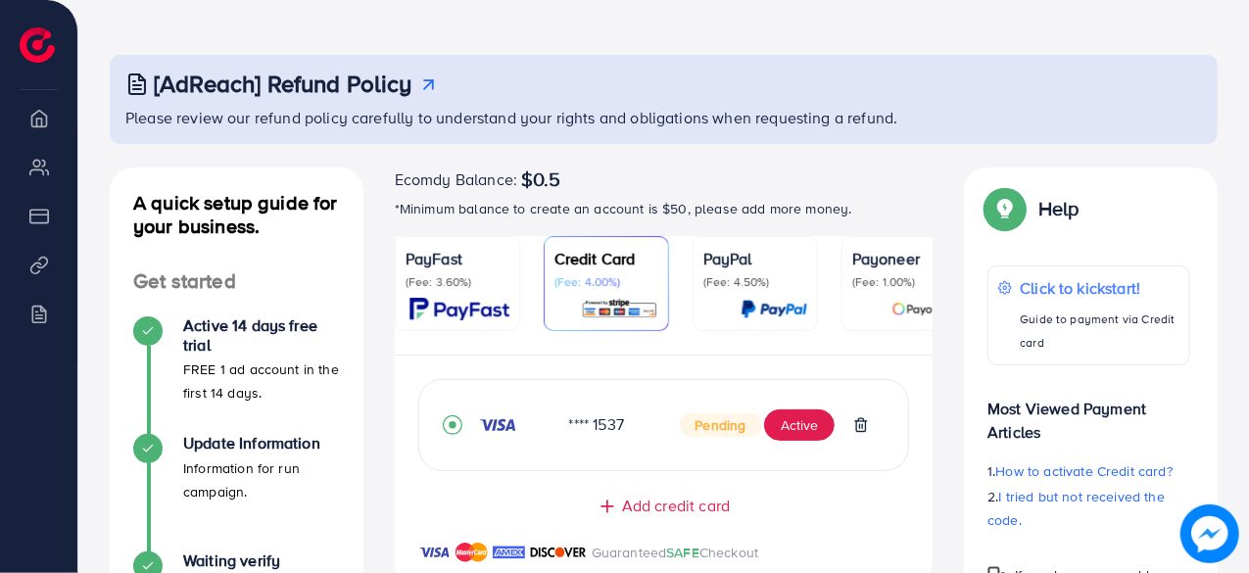
scroll to position [98, 0]
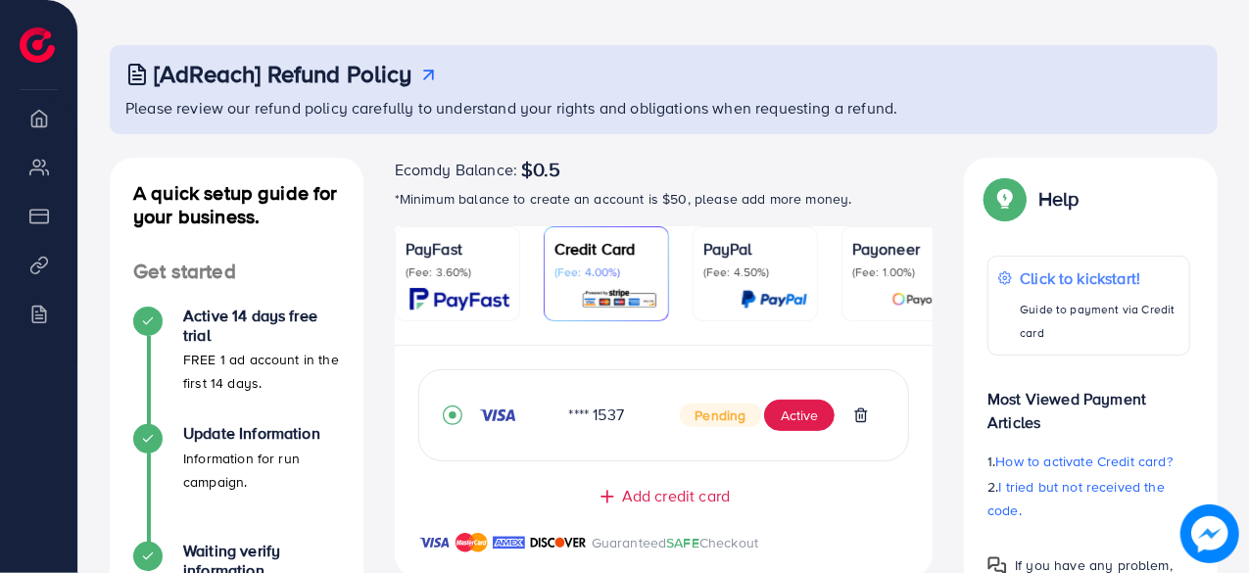
scroll to position [196, 0]
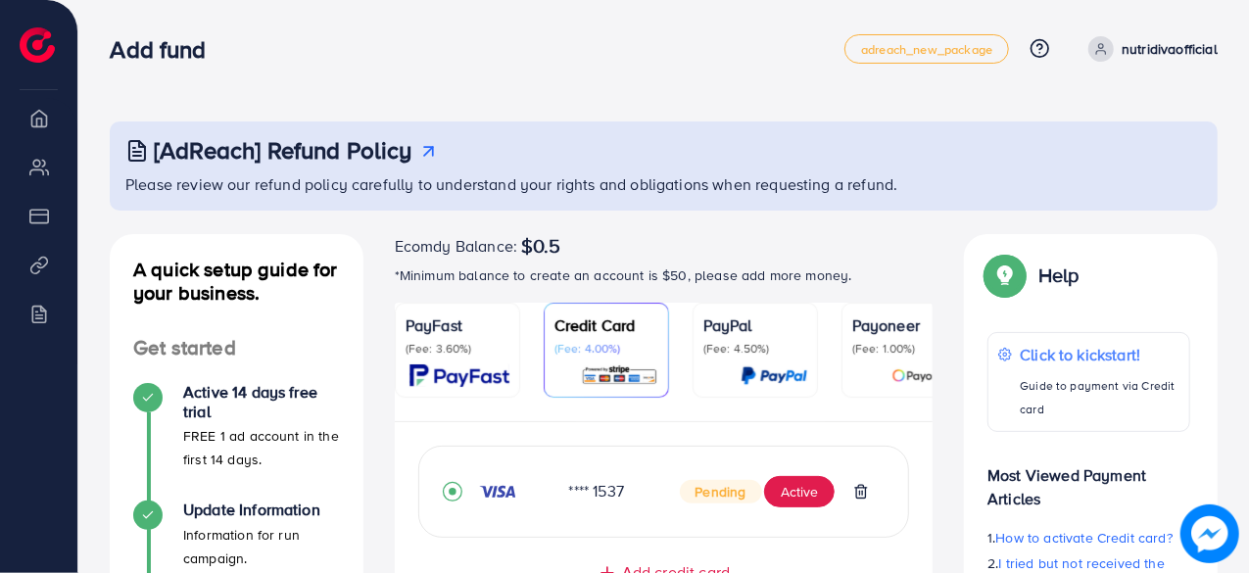
scroll to position [98, 0]
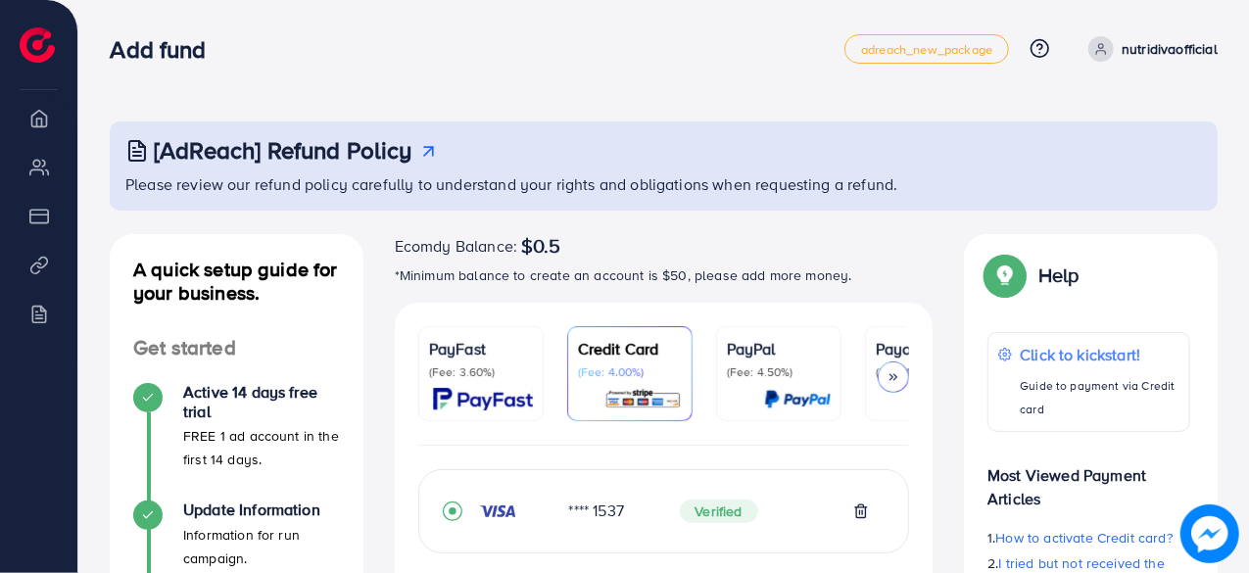
scroll to position [558, 0]
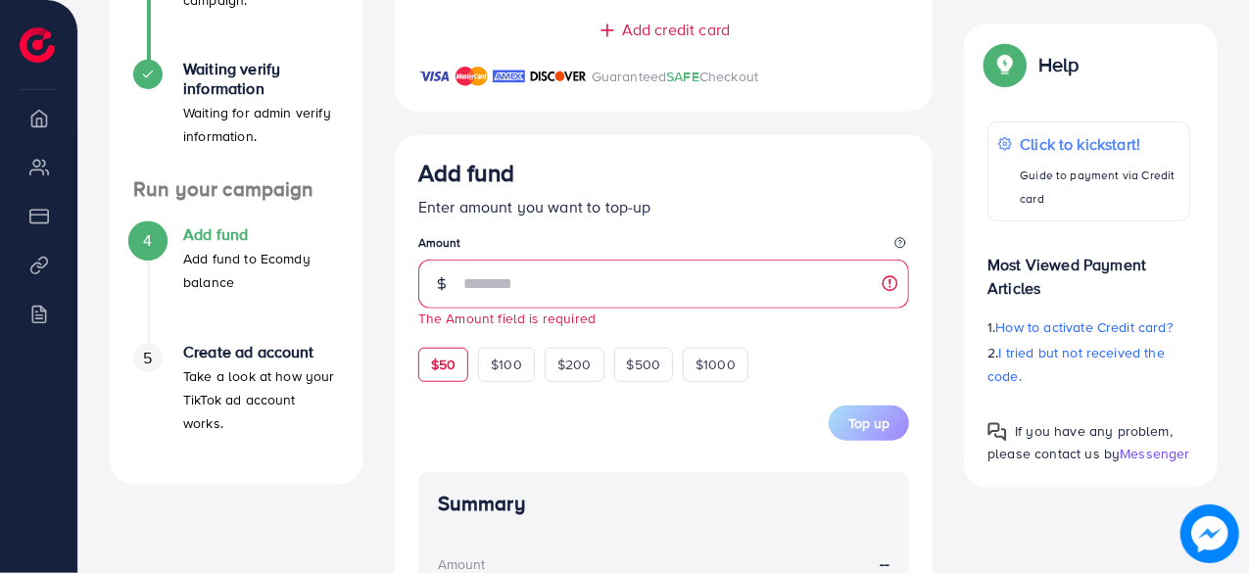
click at [445, 374] on span "$50" at bounding box center [443, 365] width 24 height 20
type input "**"
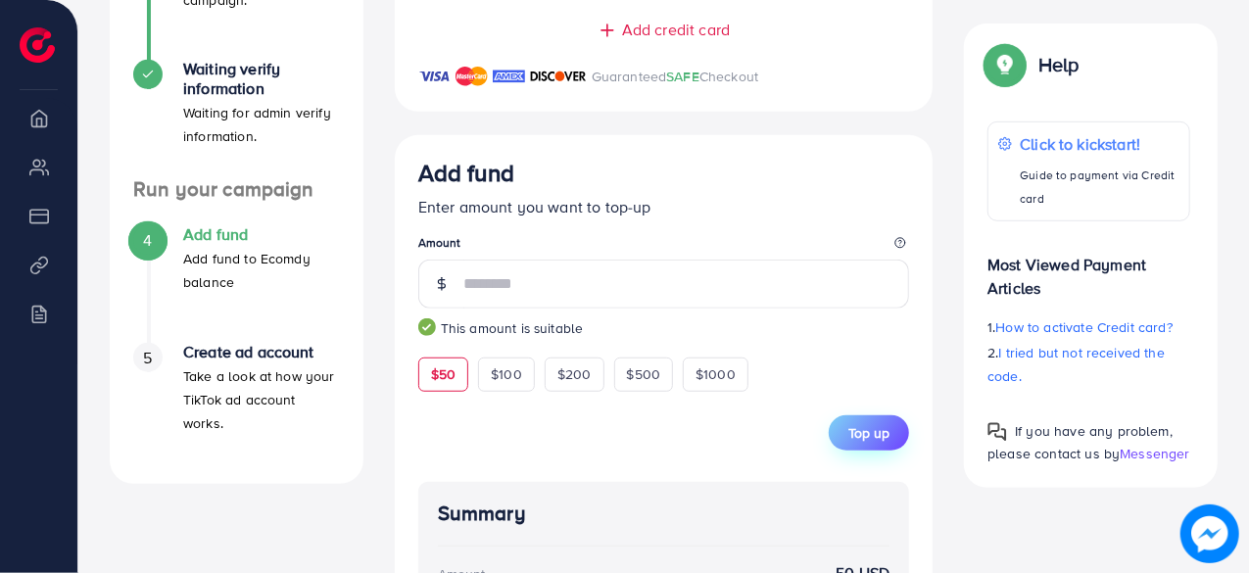
click at [877, 430] on span "Top up" at bounding box center [868, 433] width 41 height 20
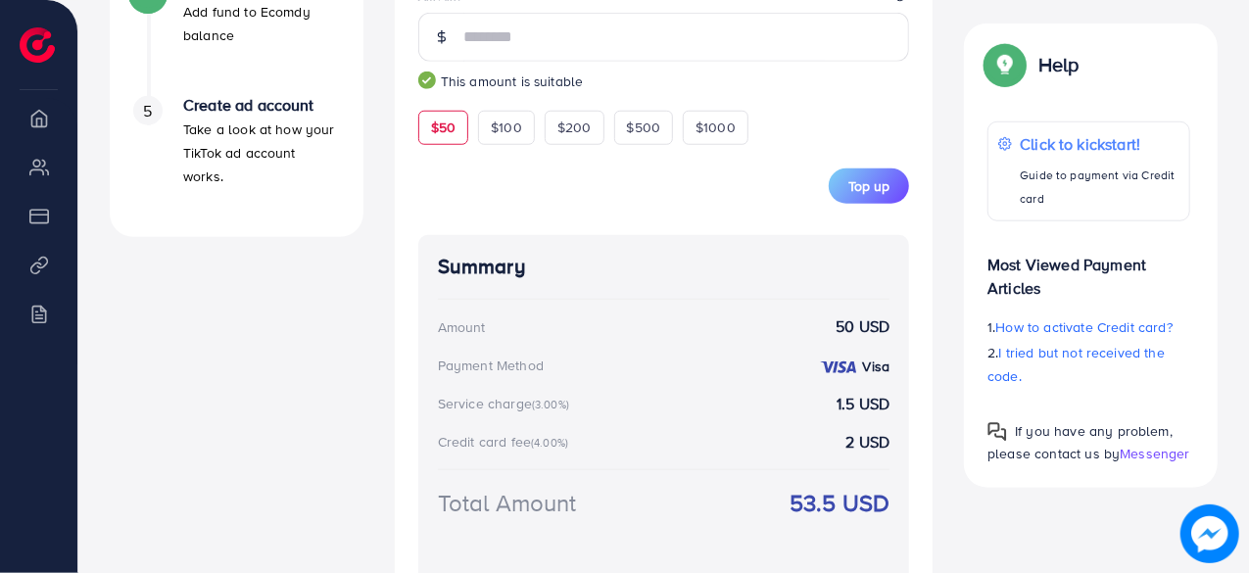
scroll to position [765, 0]
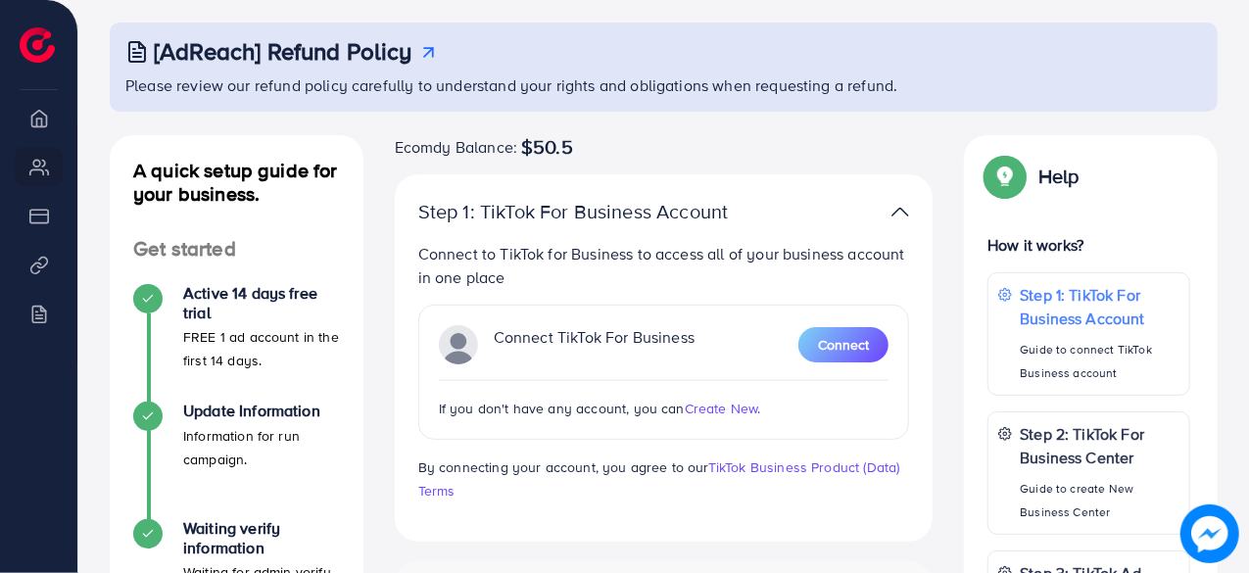
scroll to position [196, 0]
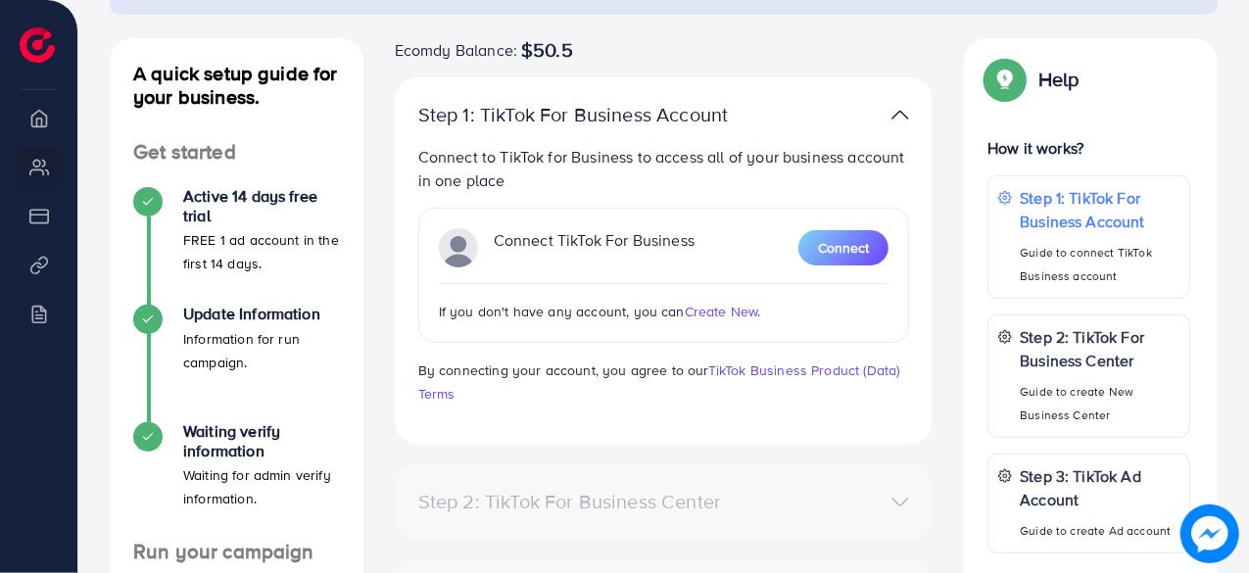
scroll to position [196, 0]
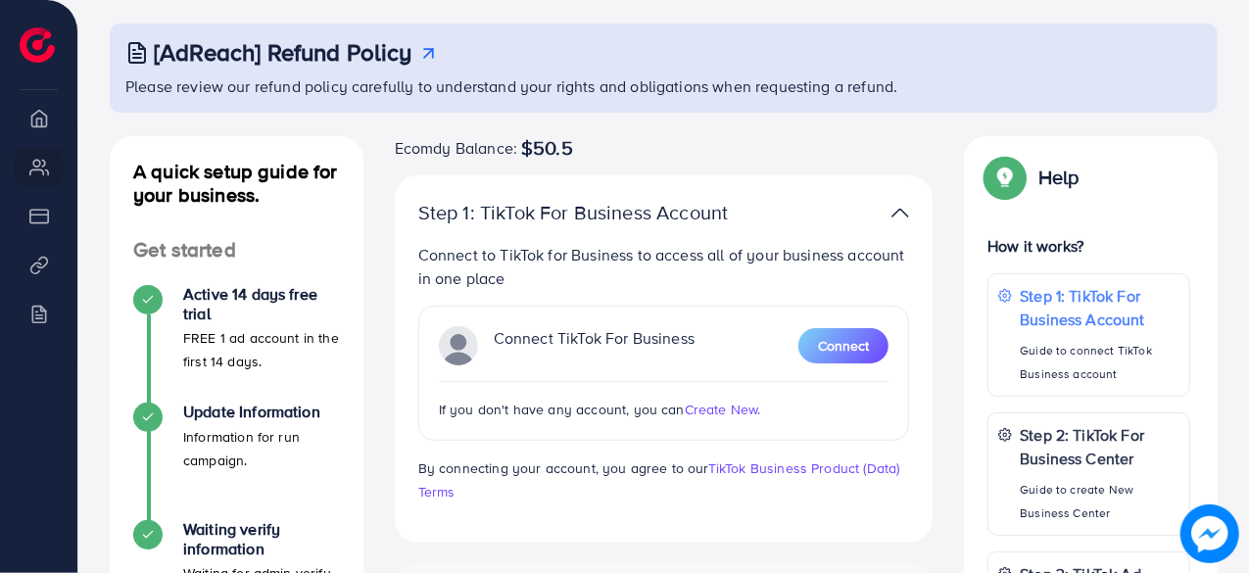
scroll to position [196, 0]
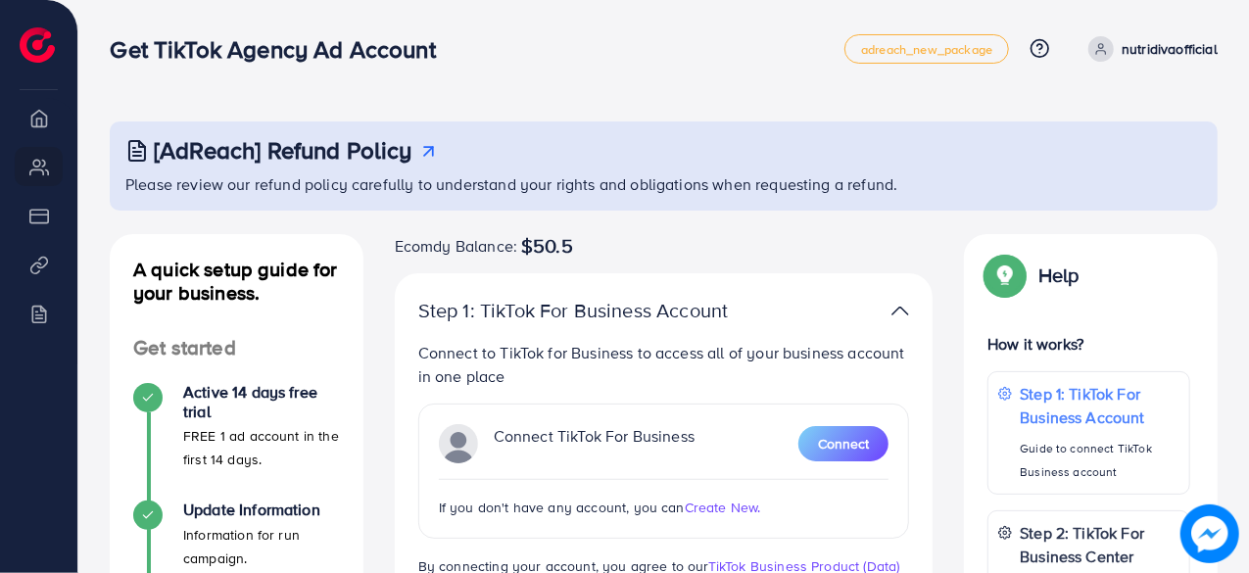
scroll to position [98, 0]
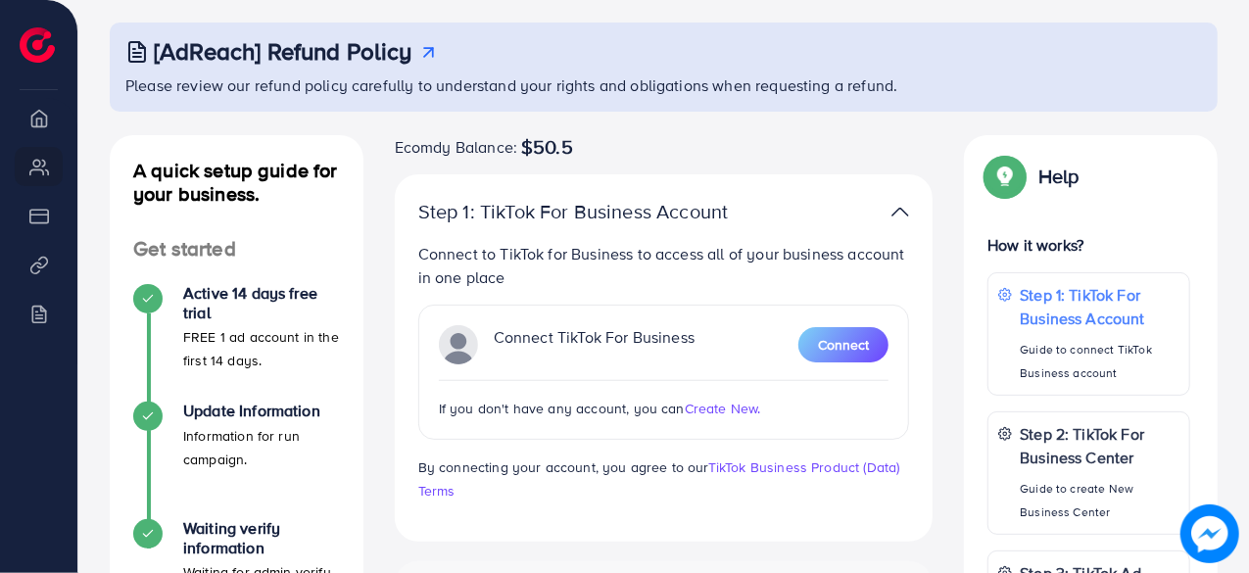
scroll to position [196, 0]
